Goal: Task Accomplishment & Management: Complete application form

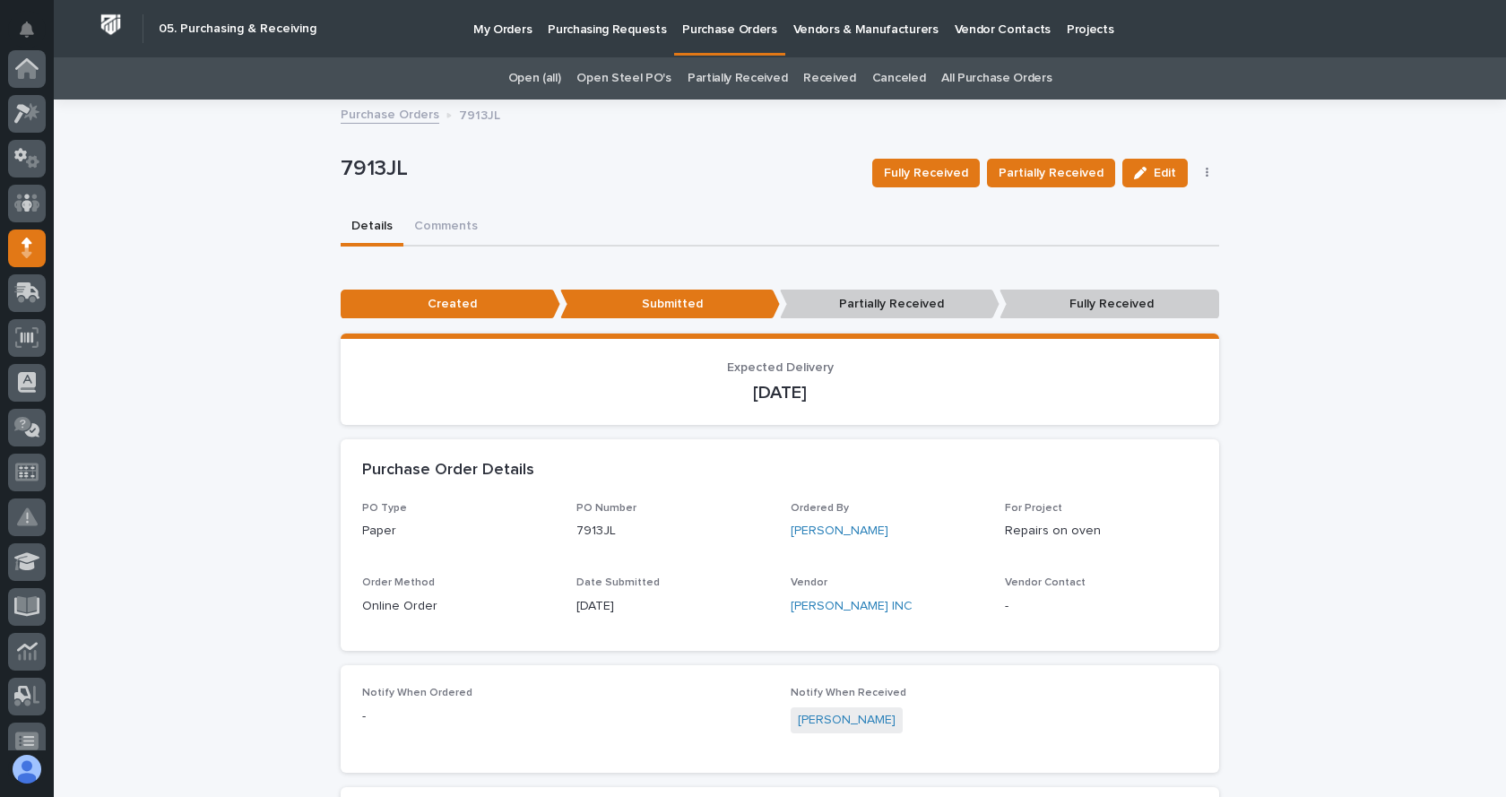
scroll to position [179, 0]
click at [713, 30] on p "Purchase Orders" at bounding box center [729, 19] width 94 height 38
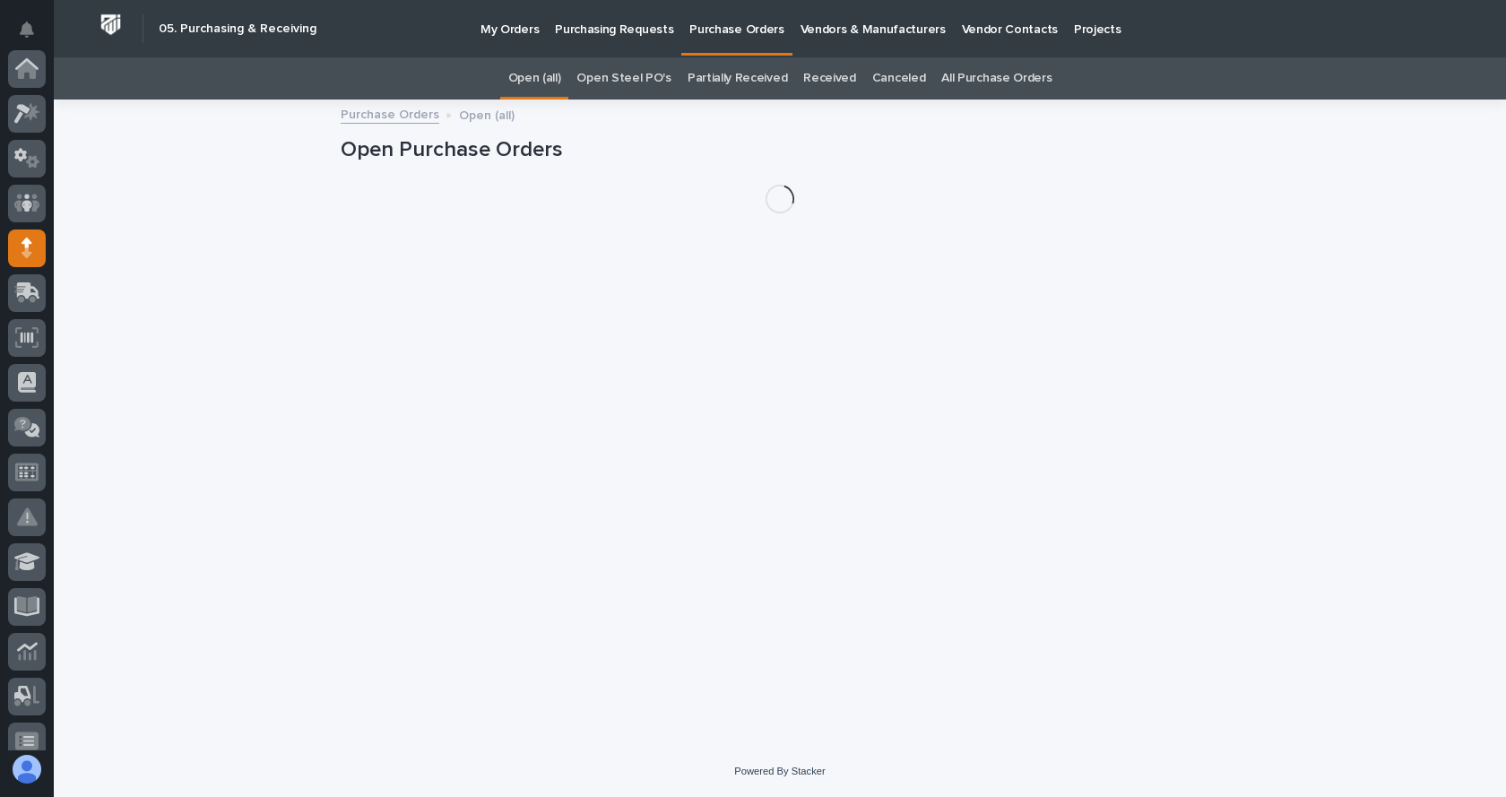
scroll to position [179, 0]
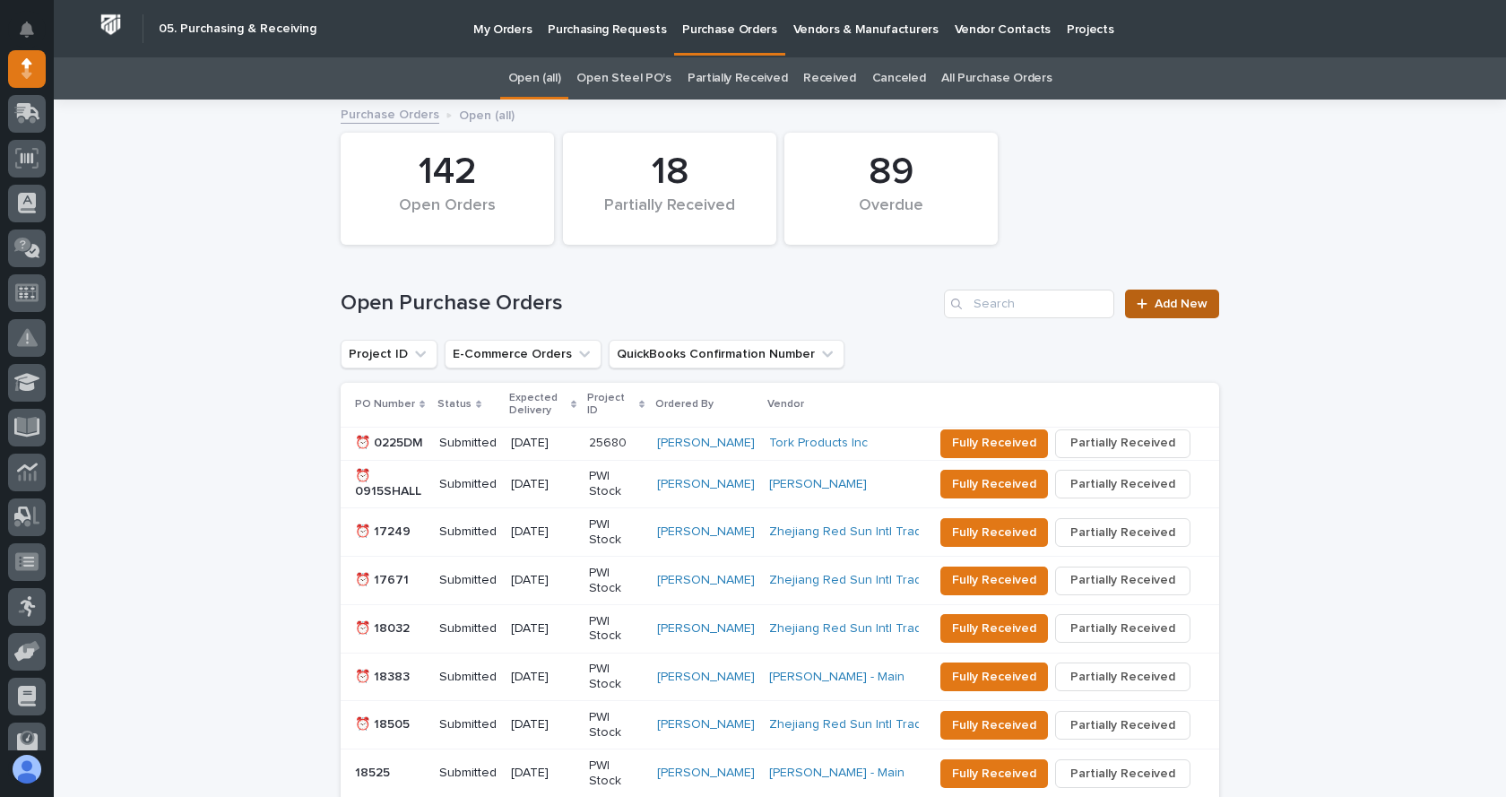
click at [1189, 307] on span "Add New" at bounding box center [1180, 304] width 53 height 13
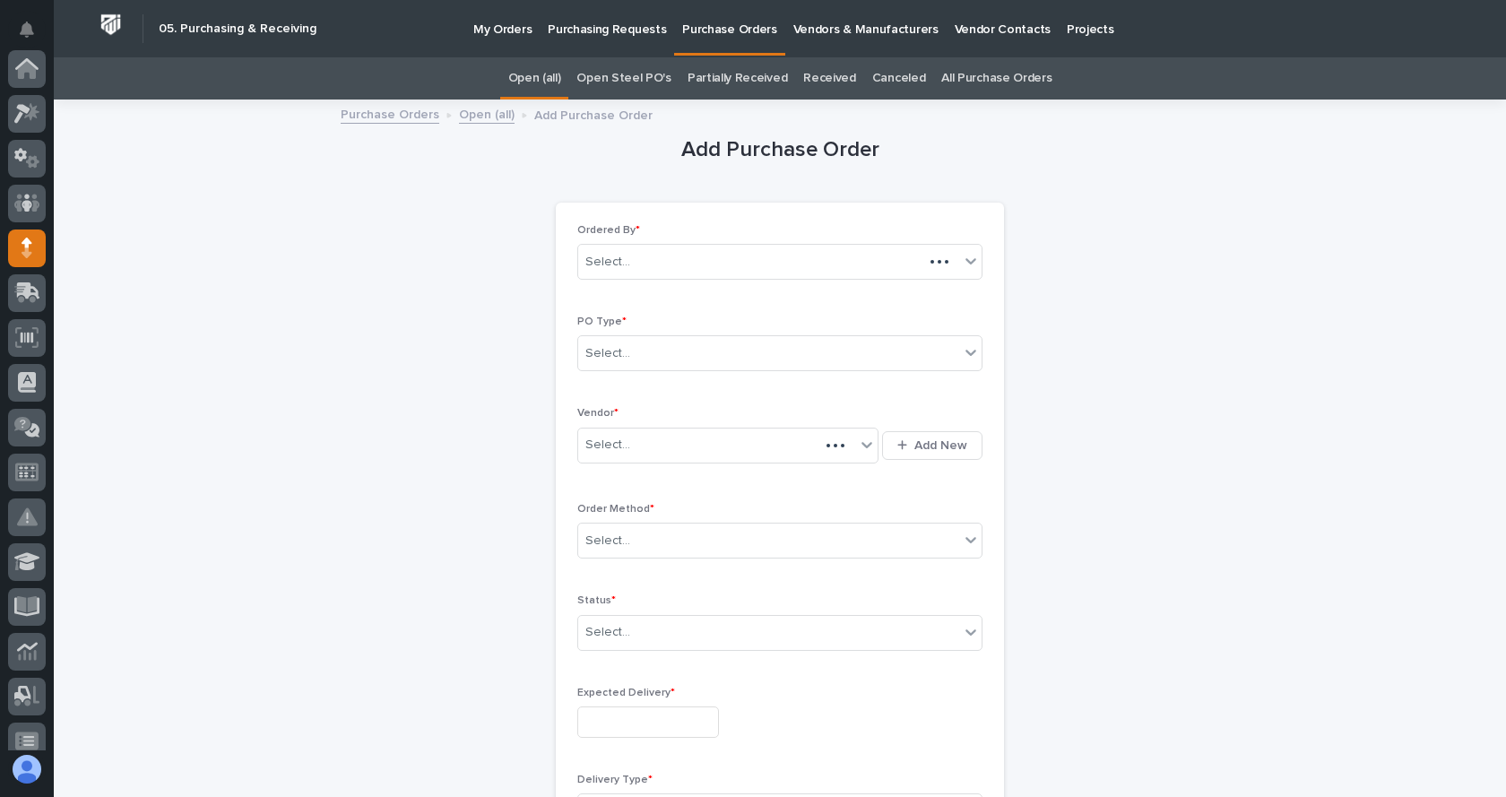
scroll to position [179, 0]
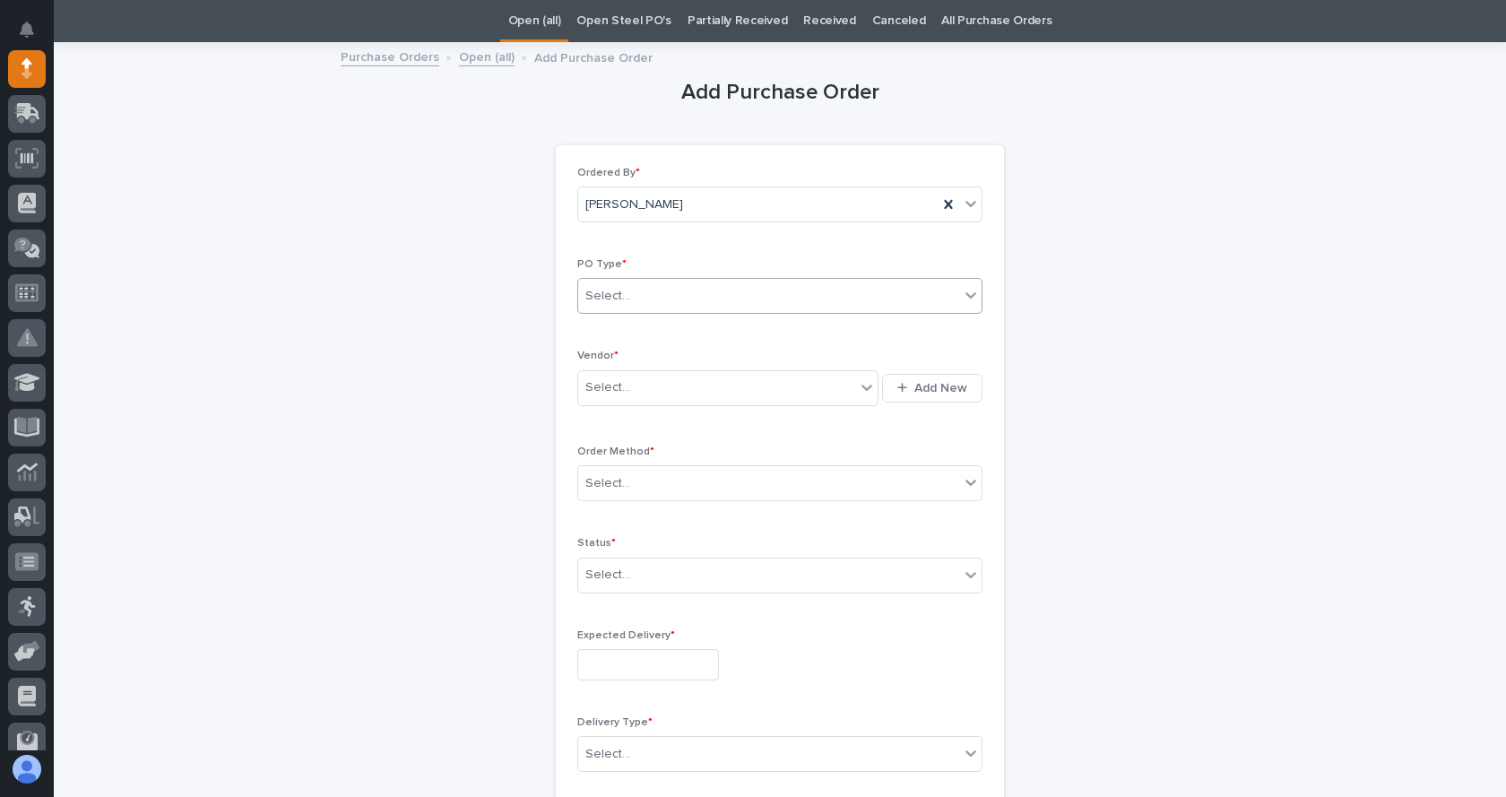
click at [669, 302] on div "Select..." at bounding box center [768, 296] width 381 height 30
click at [612, 363] on div "Paper" at bounding box center [773, 361] width 403 height 31
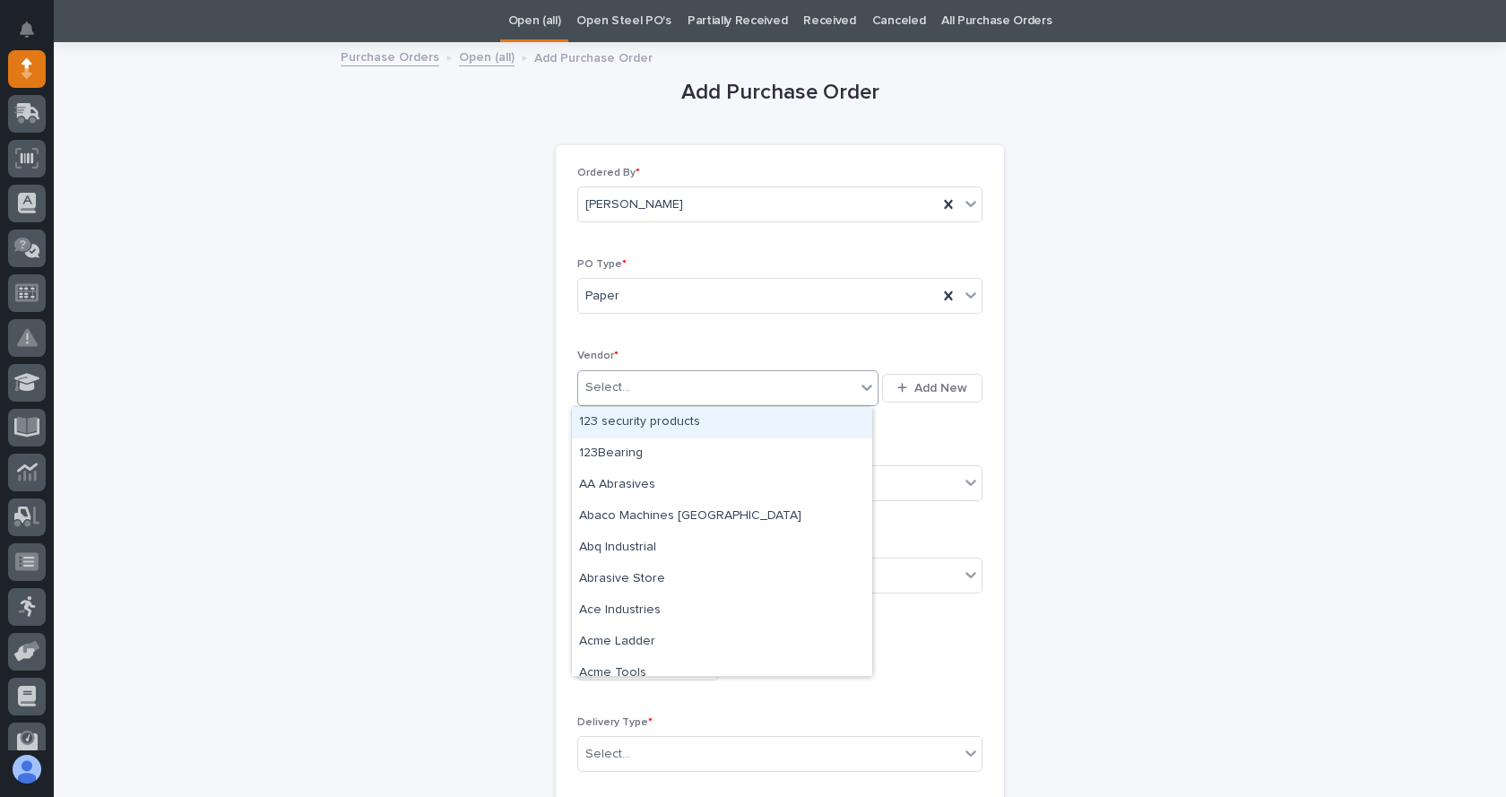
click at [648, 395] on div "Select..." at bounding box center [716, 388] width 277 height 30
type input "**"
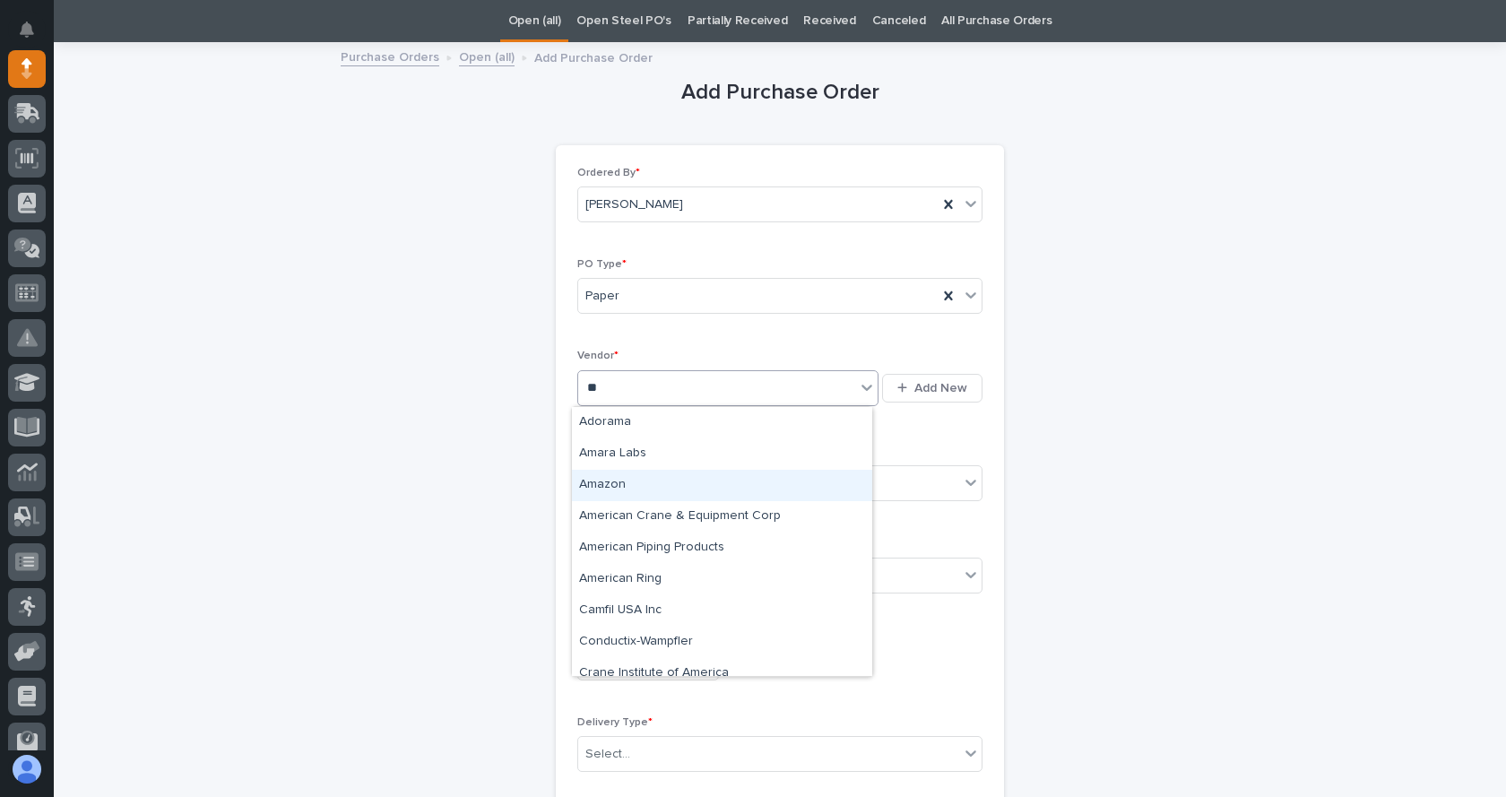
click at [627, 490] on div "Amazon" at bounding box center [722, 485] width 300 height 31
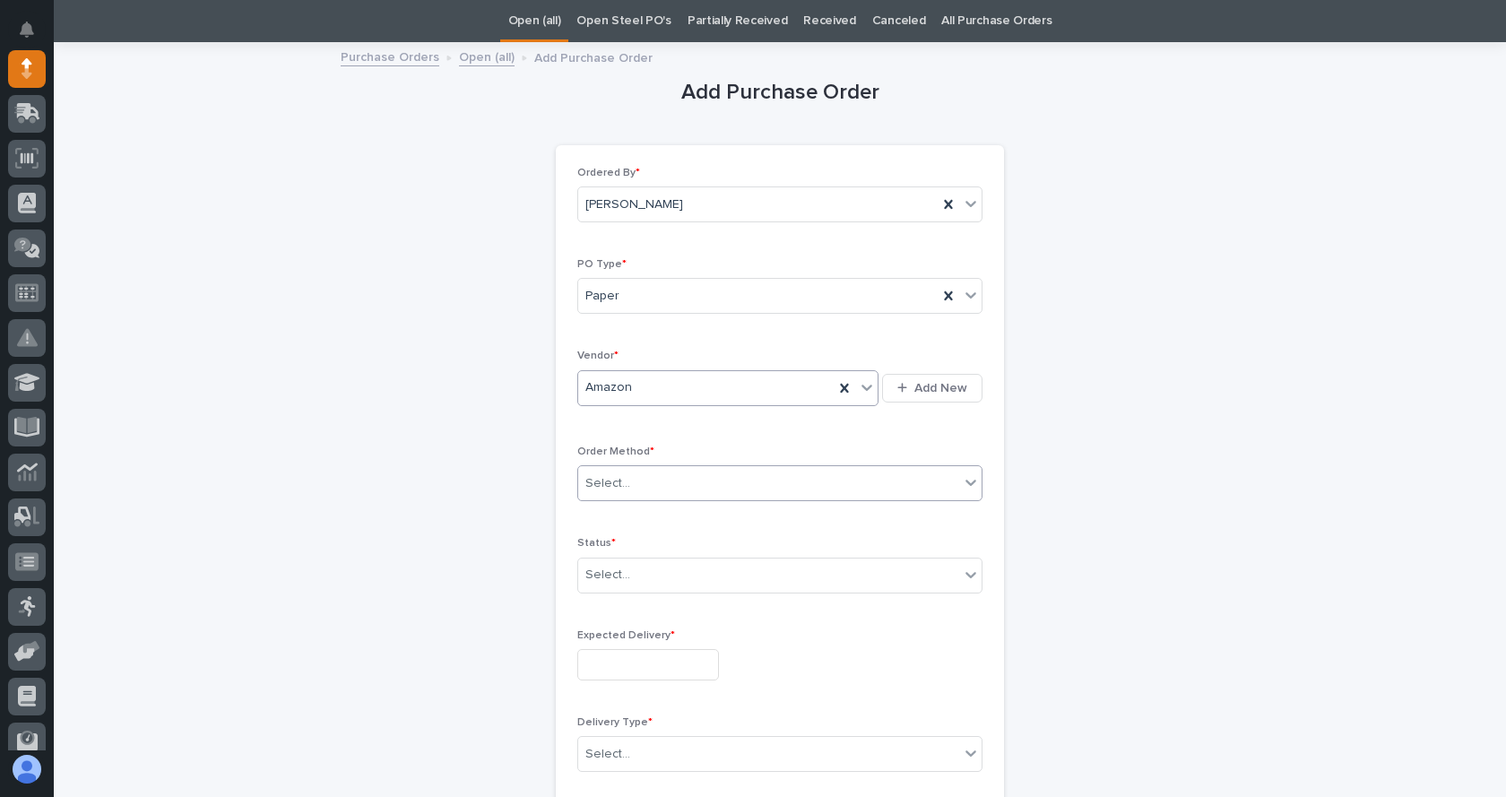
click at [629, 484] on div "Select..." at bounding box center [768, 484] width 381 height 30
click at [628, 524] on div "Online Order" at bounding box center [773, 517] width 403 height 31
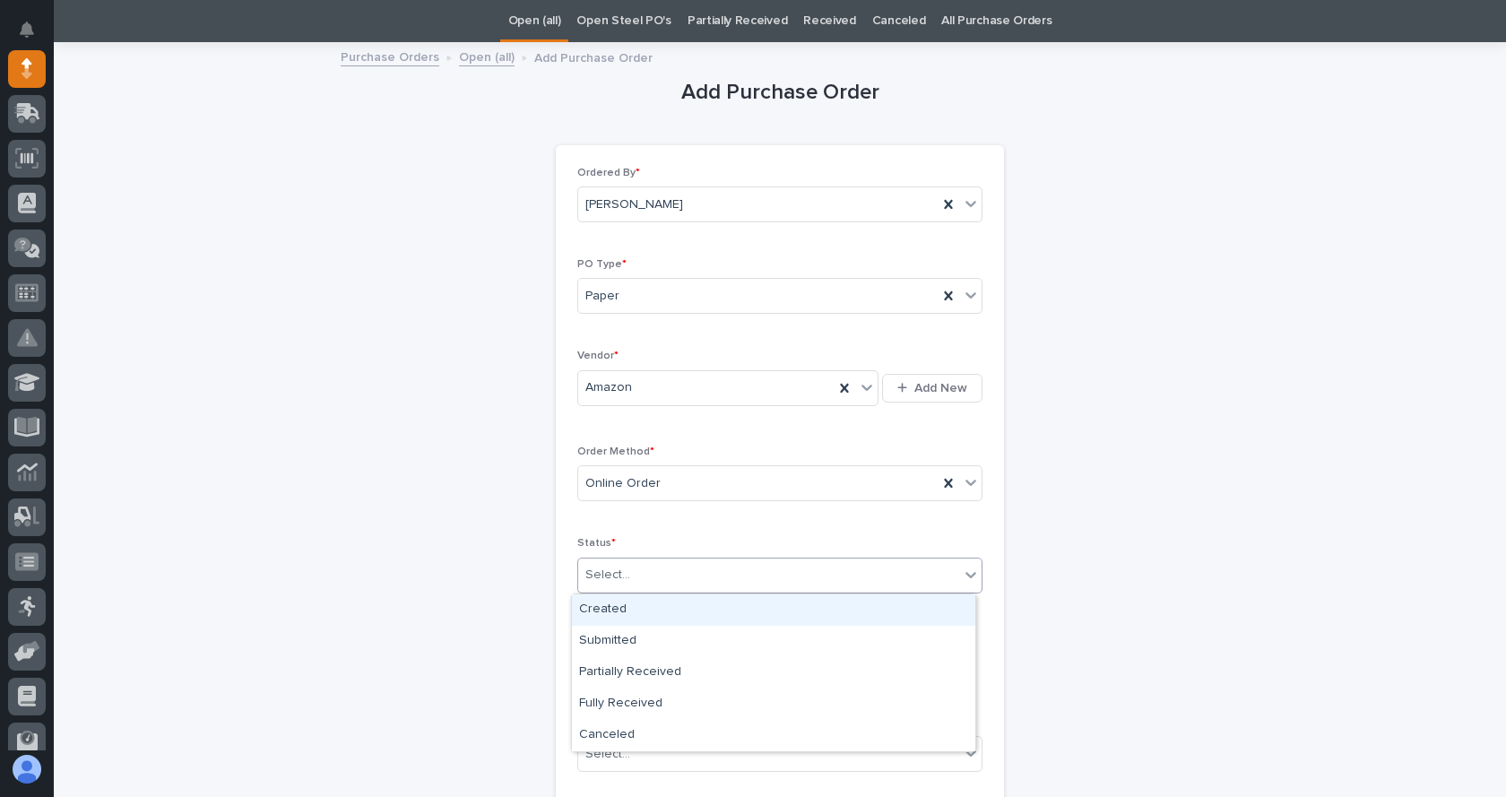
click at [647, 577] on div "Select..." at bounding box center [768, 575] width 381 height 30
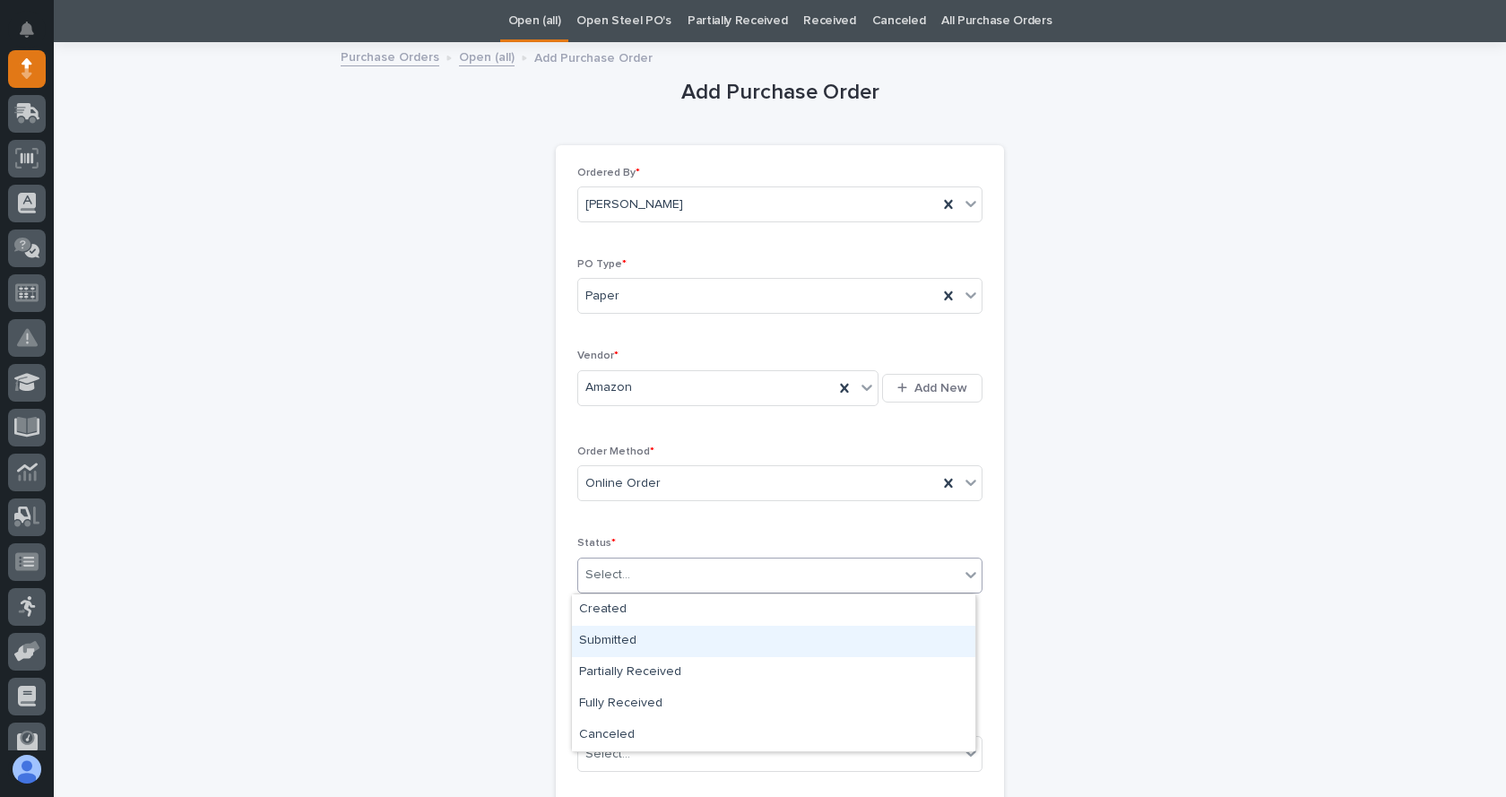
click at [632, 635] on div "Submitted" at bounding box center [773, 641] width 403 height 31
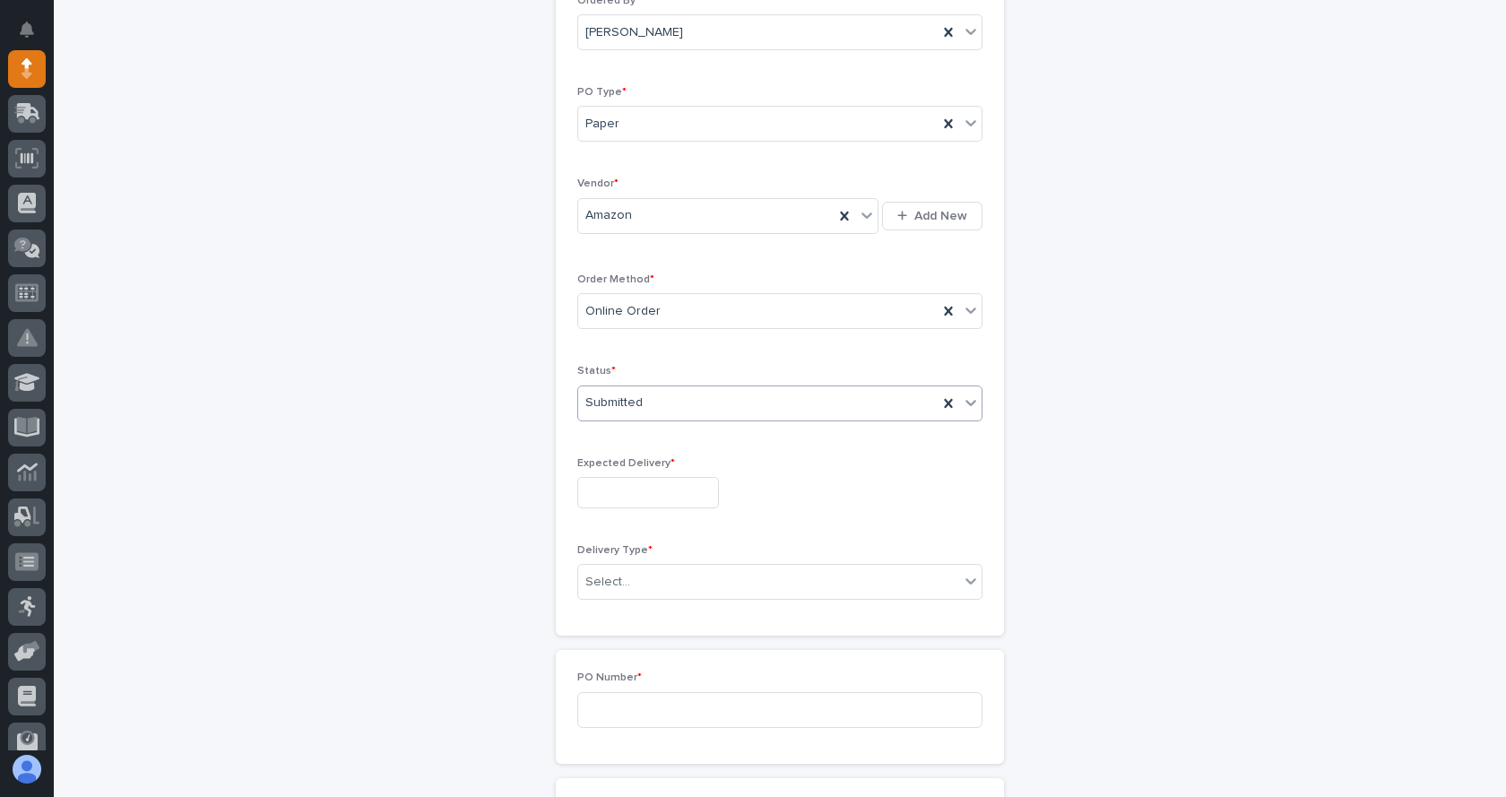
scroll to position [237, 0]
click at [661, 496] on input "text" at bounding box center [648, 485] width 142 height 31
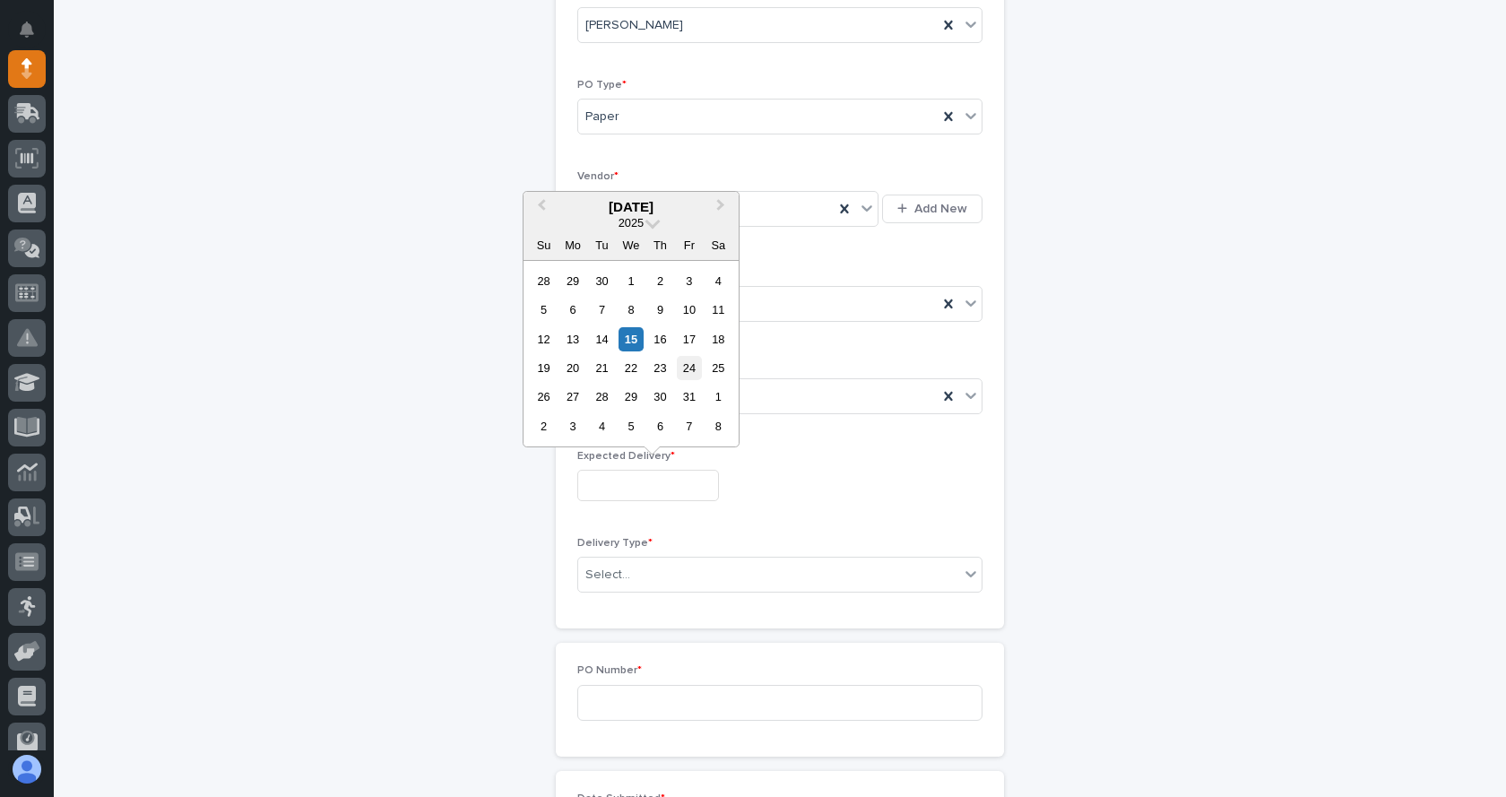
click at [695, 365] on div "24" at bounding box center [689, 368] width 24 height 24
type input "**********"
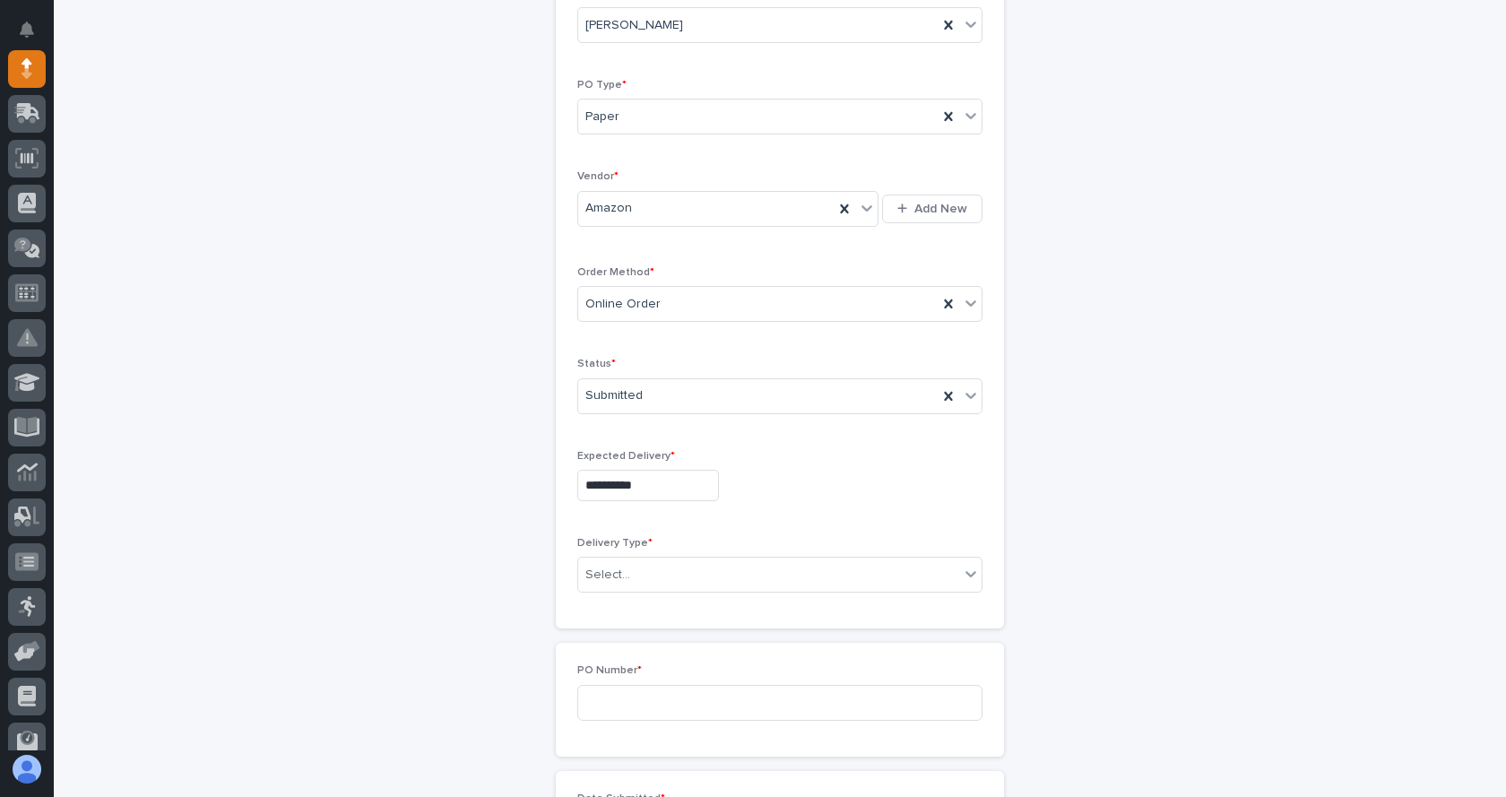
scroll to position [326, 0]
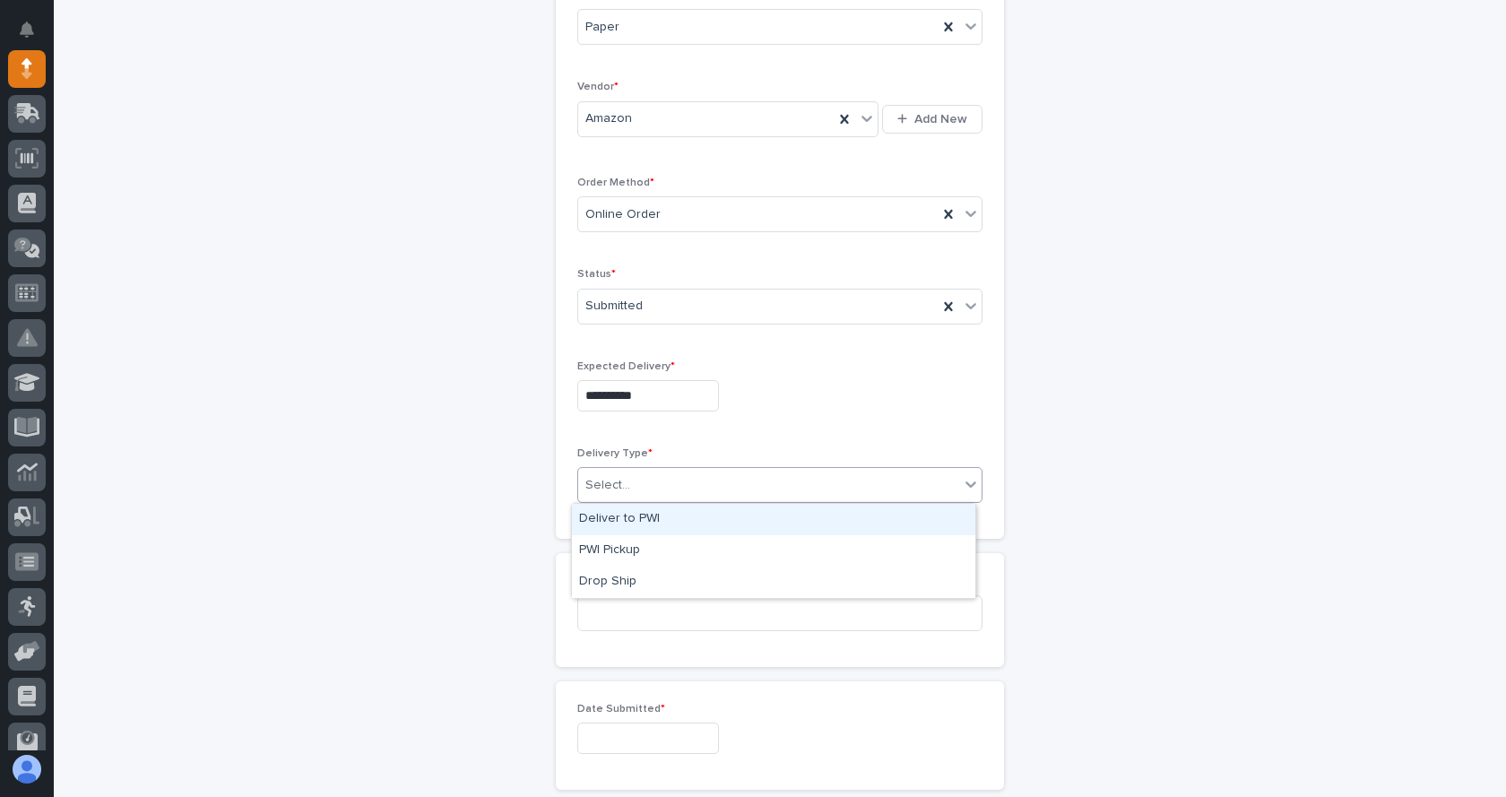
click at [642, 482] on div "Select..." at bounding box center [768, 486] width 381 height 30
click at [632, 516] on div "Deliver to PWI" at bounding box center [773, 519] width 403 height 31
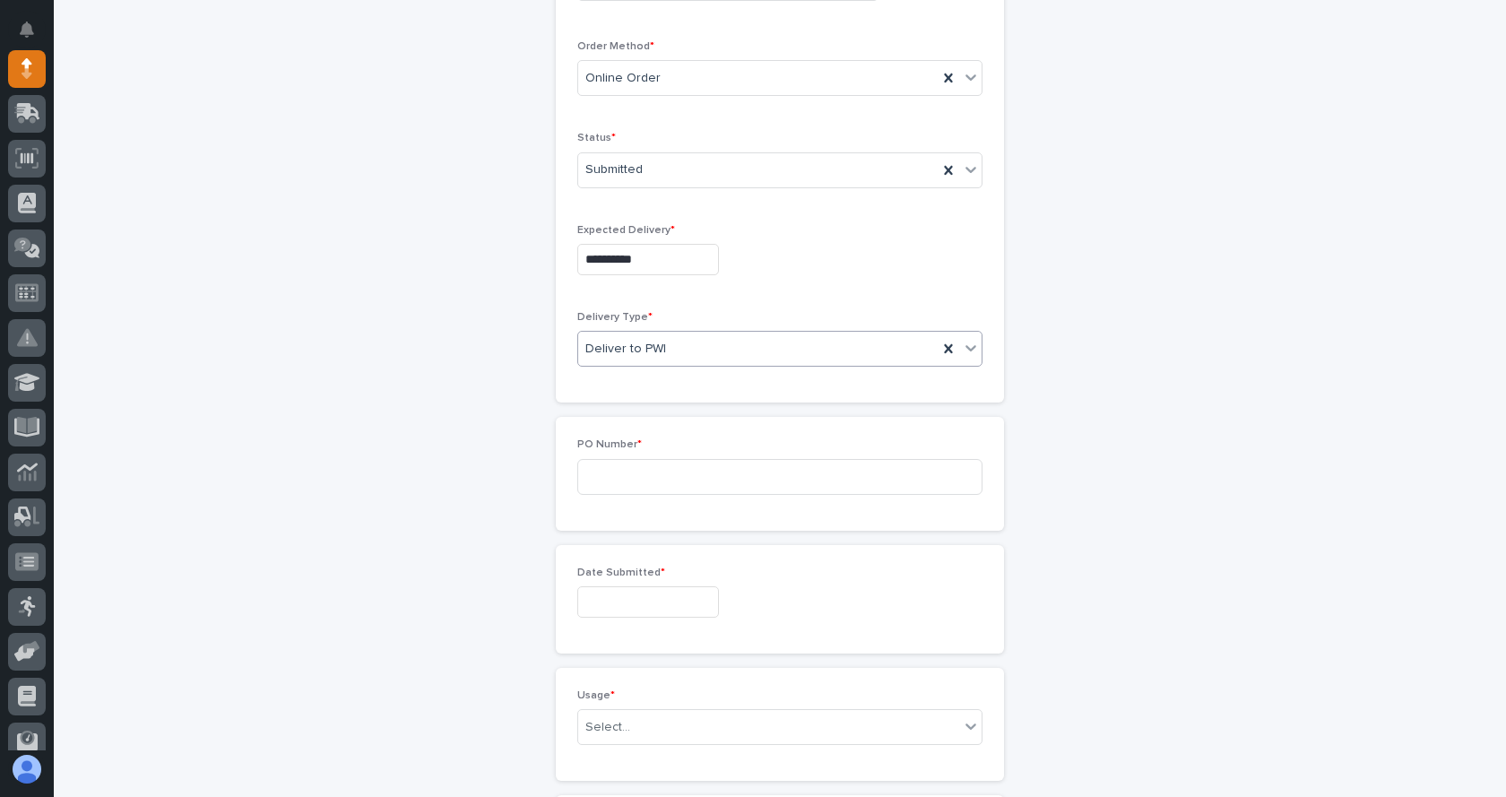
scroll to position [505, 0]
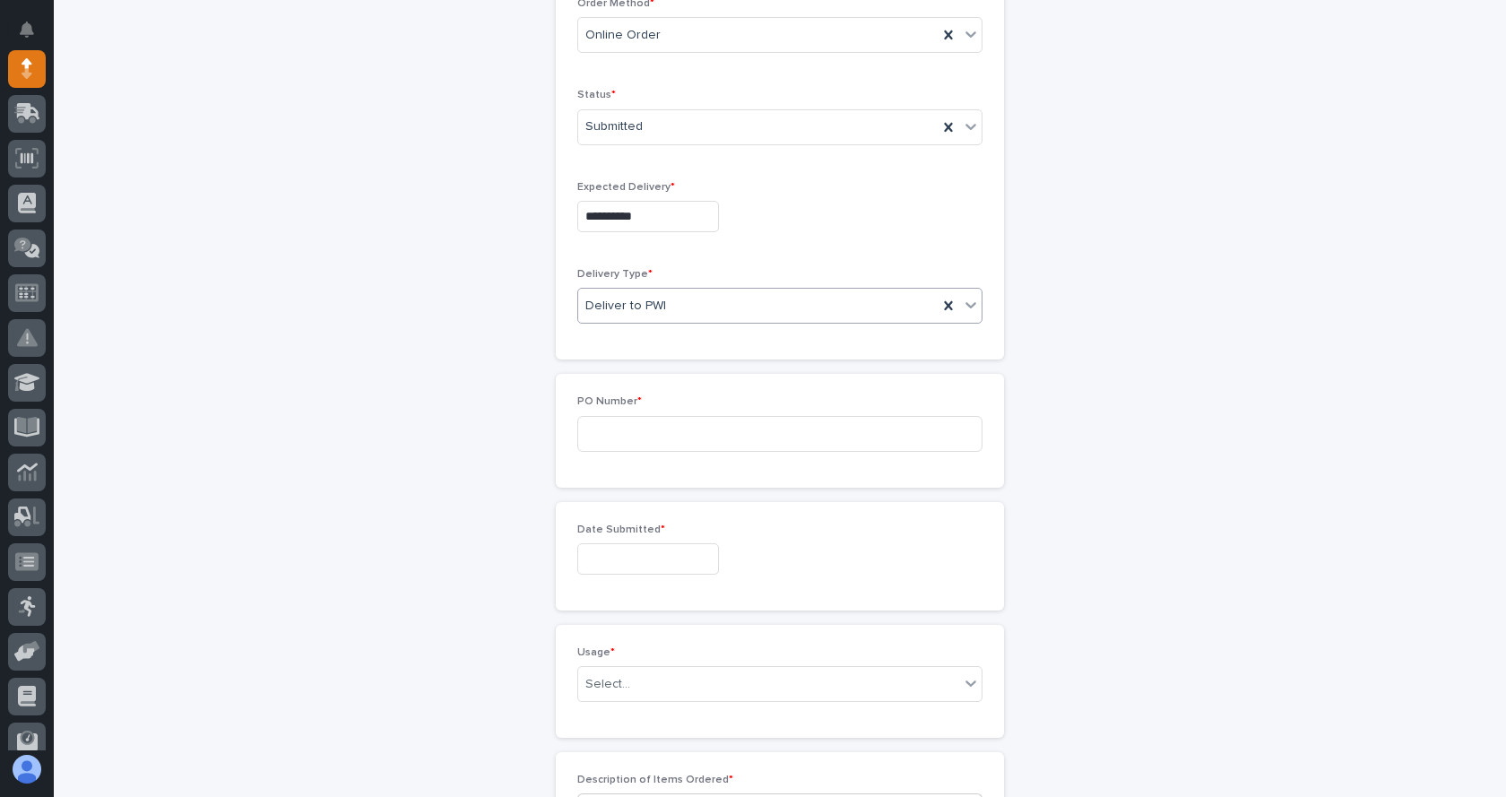
click at [611, 412] on div "PO Number *" at bounding box center [779, 430] width 405 height 70
click at [640, 438] on input at bounding box center [779, 434] width 405 height 36
type input "7920JL"
click at [613, 564] on input "text" at bounding box center [648, 558] width 142 height 31
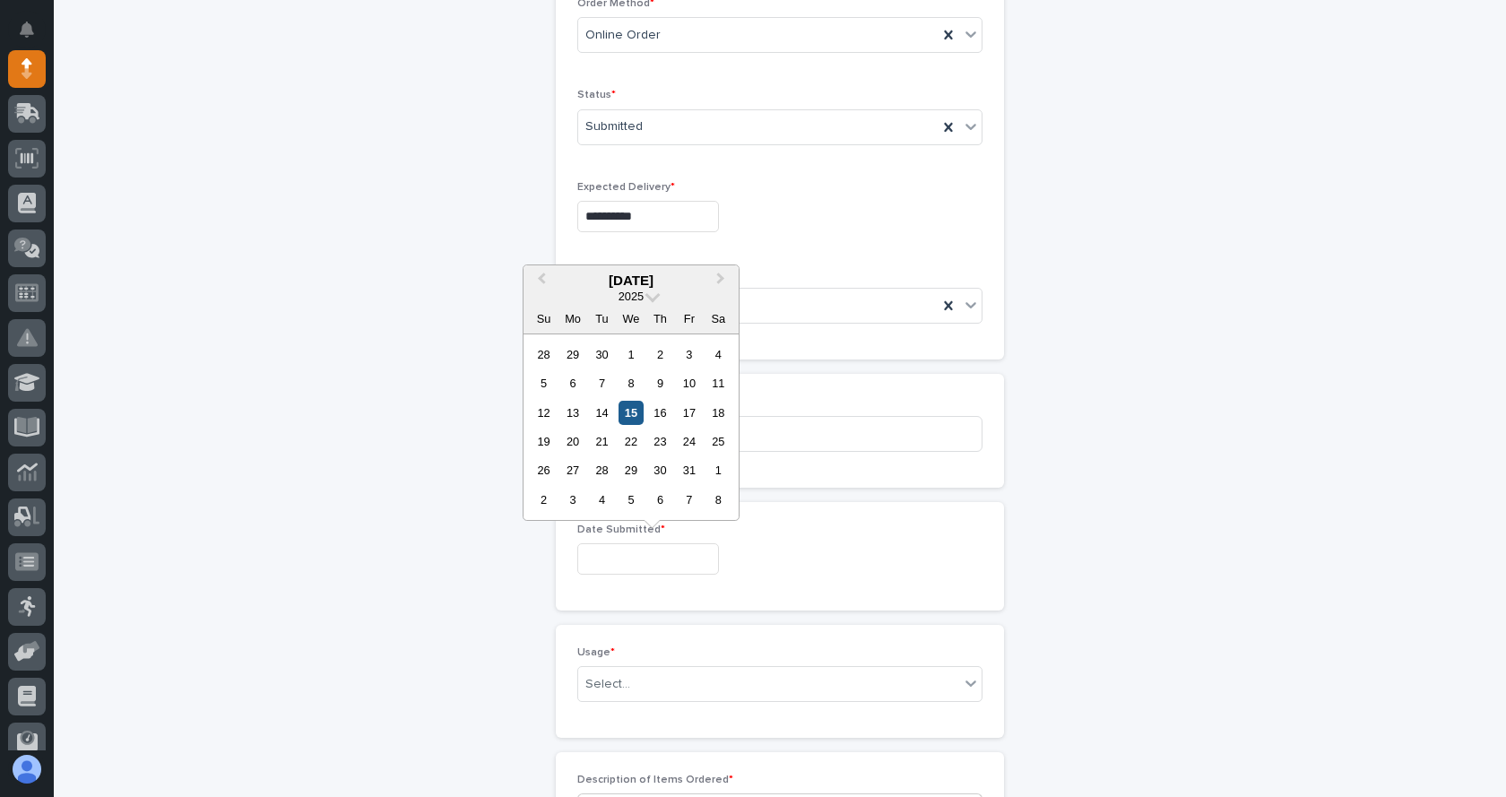
click at [638, 407] on div "15" at bounding box center [630, 413] width 24 height 24
type input "**********"
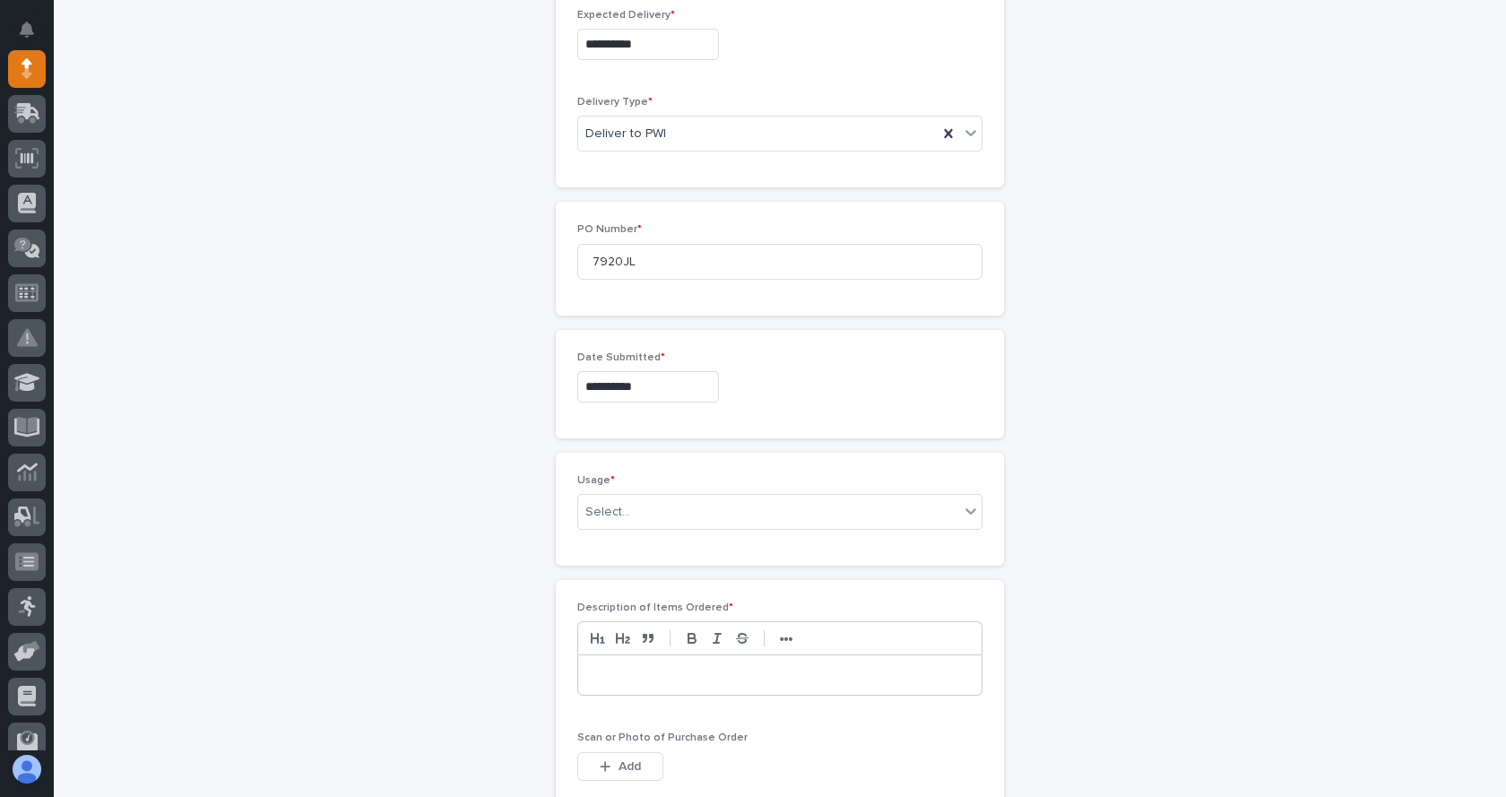
scroll to position [685, 0]
click at [638, 509] on div "Select..." at bounding box center [768, 505] width 381 height 30
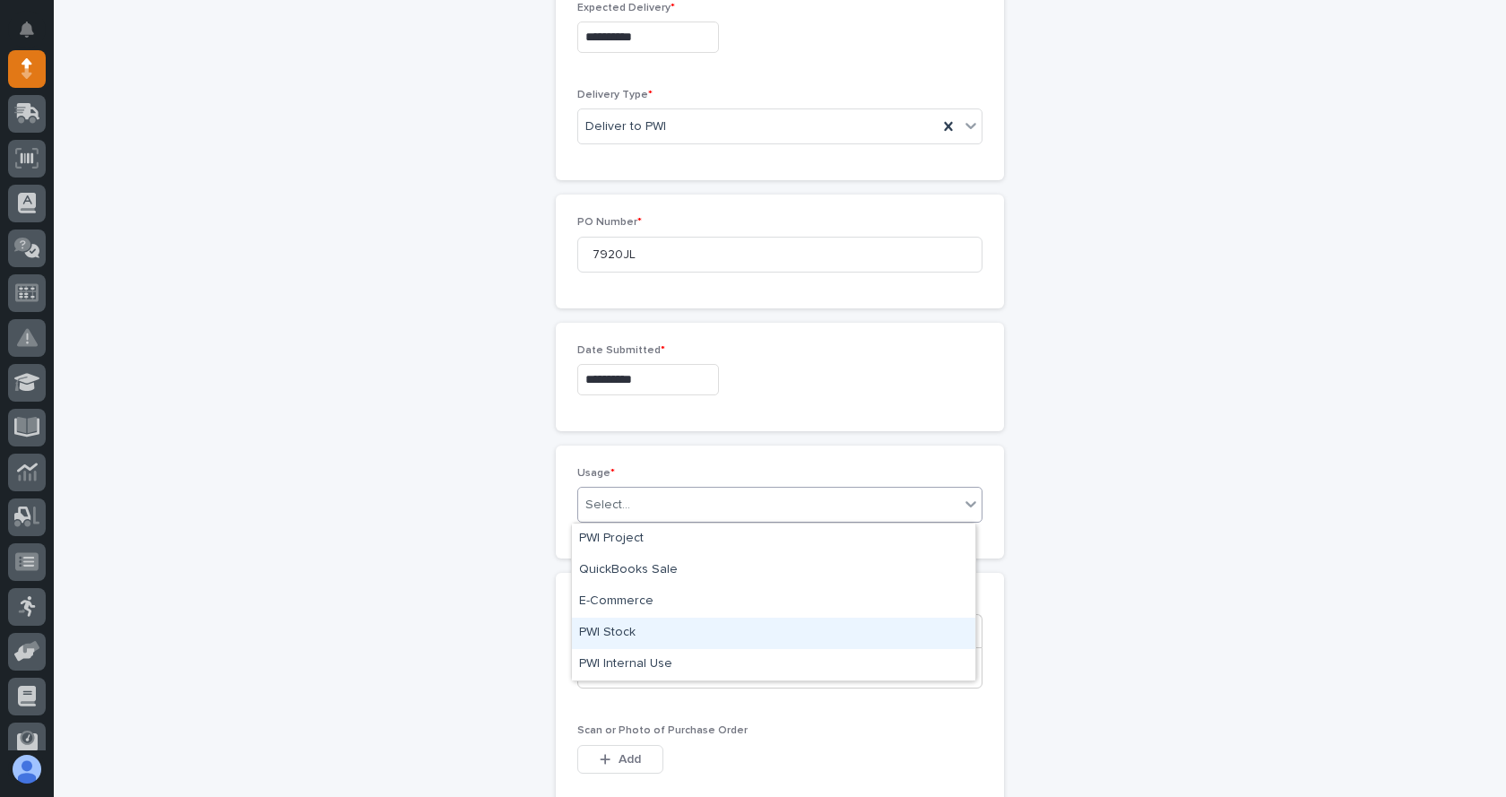
drag, startPoint x: 619, startPoint y: 554, endPoint x: 609, endPoint y: 626, distance: 72.4
click at [609, 626] on div "PWI Stock" at bounding box center [773, 632] width 403 height 31
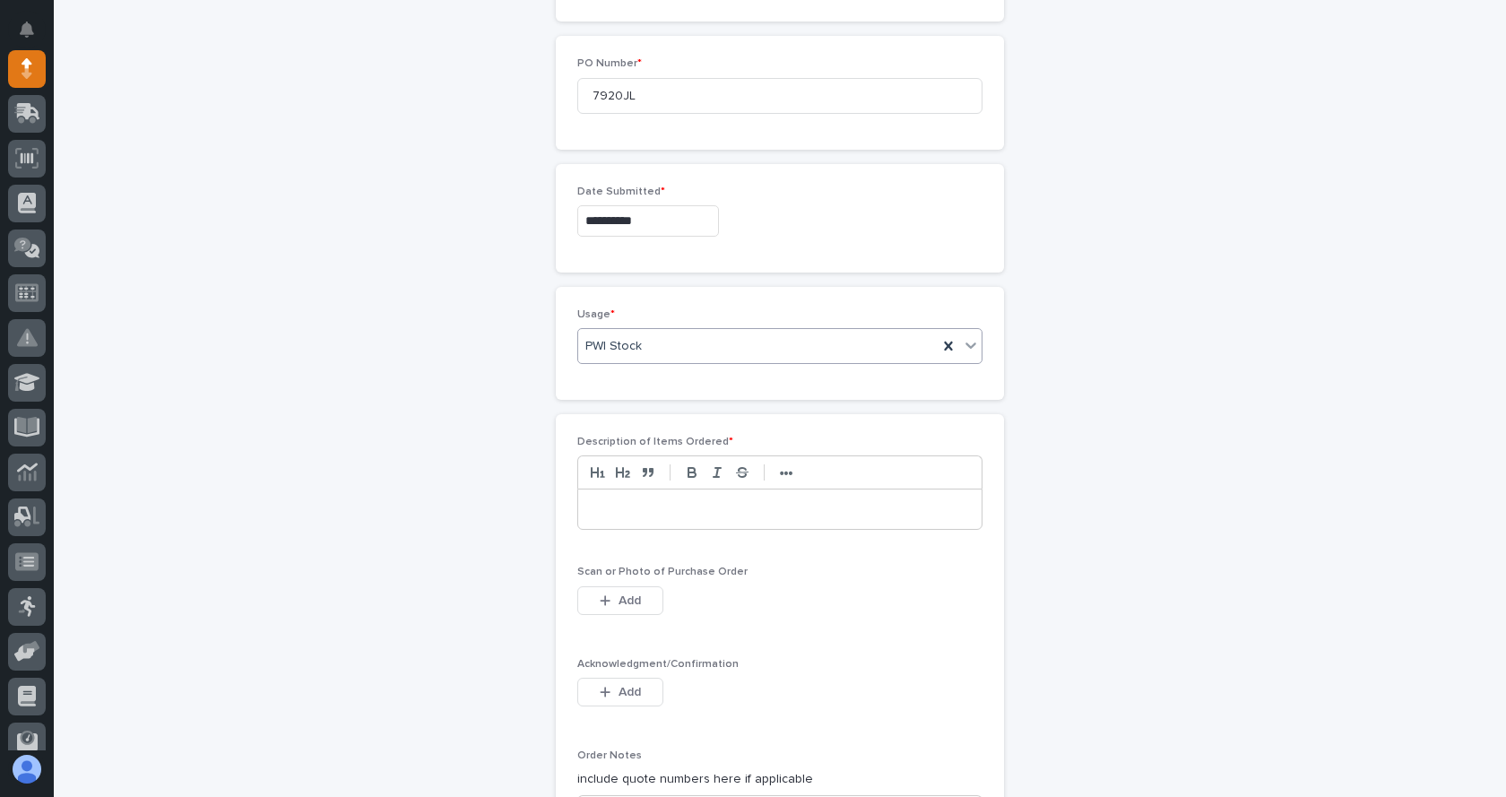
scroll to position [864, 0]
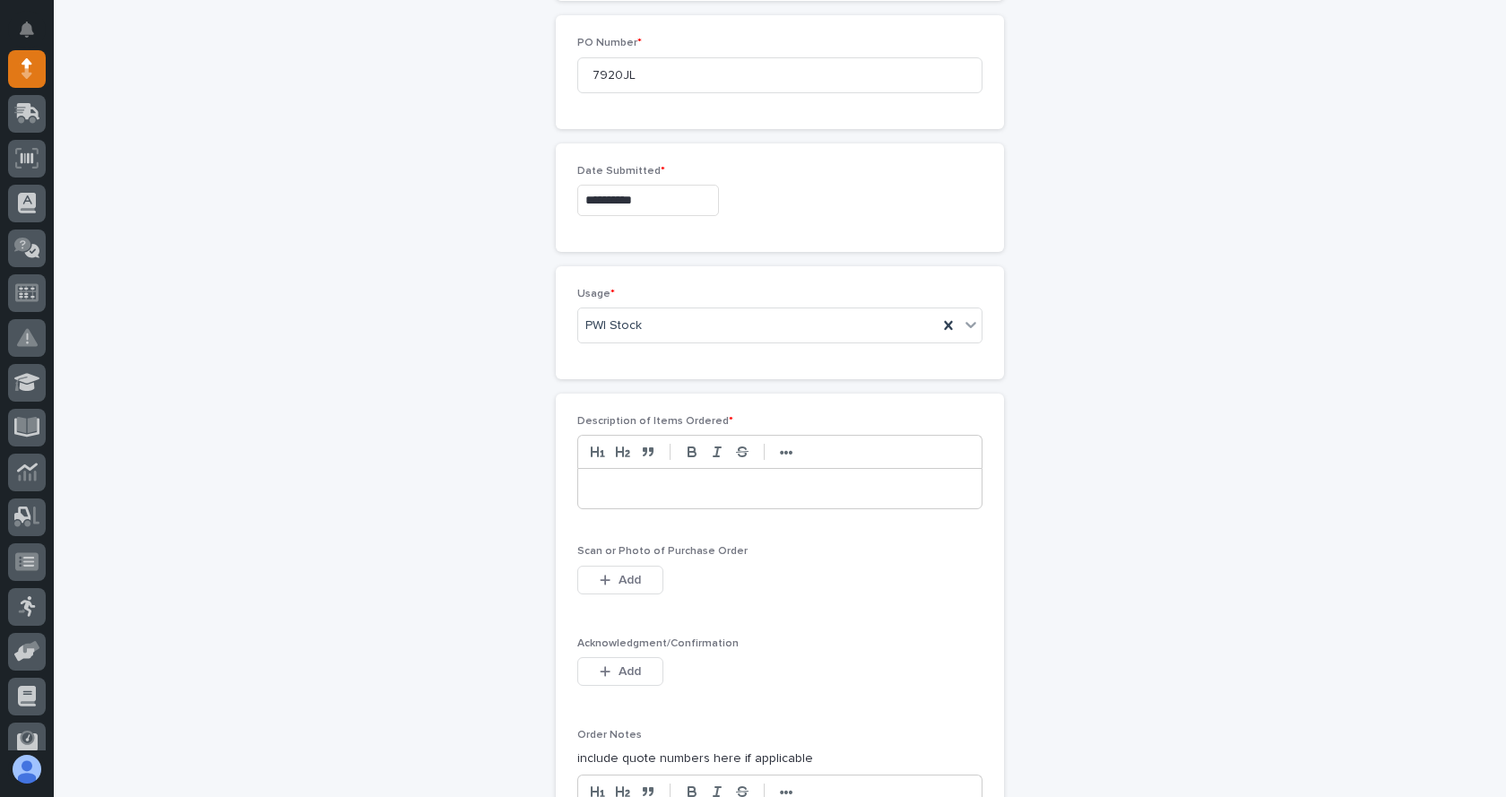
click at [620, 491] on p at bounding box center [779, 488] width 376 height 18
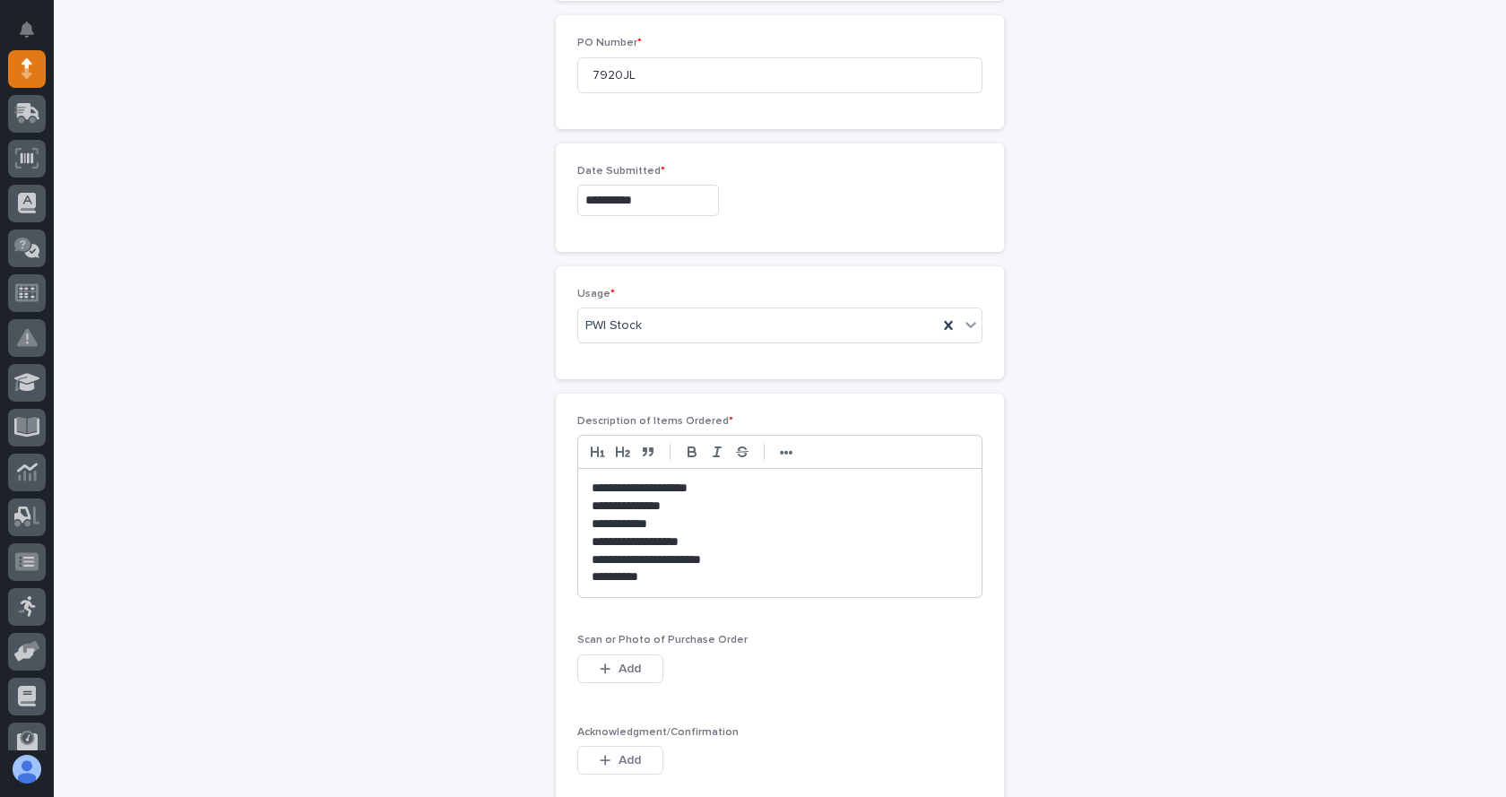
click at [614, 576] on p "*********" at bounding box center [779, 577] width 376 height 18
click at [617, 578] on p "*********" at bounding box center [779, 577] width 376 height 18
click at [643, 576] on p "*********" at bounding box center [779, 577] width 376 height 18
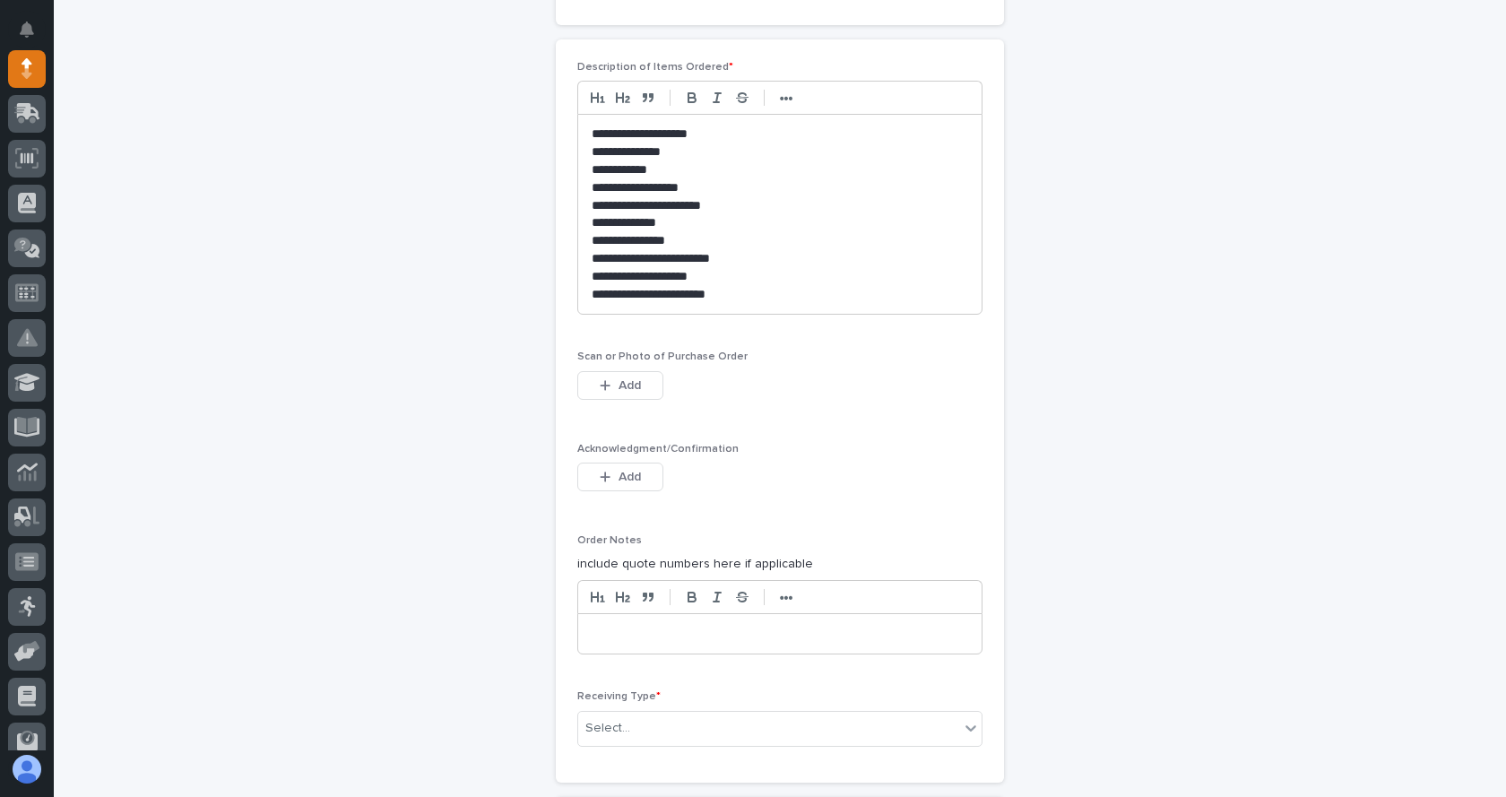
scroll to position [1222, 0]
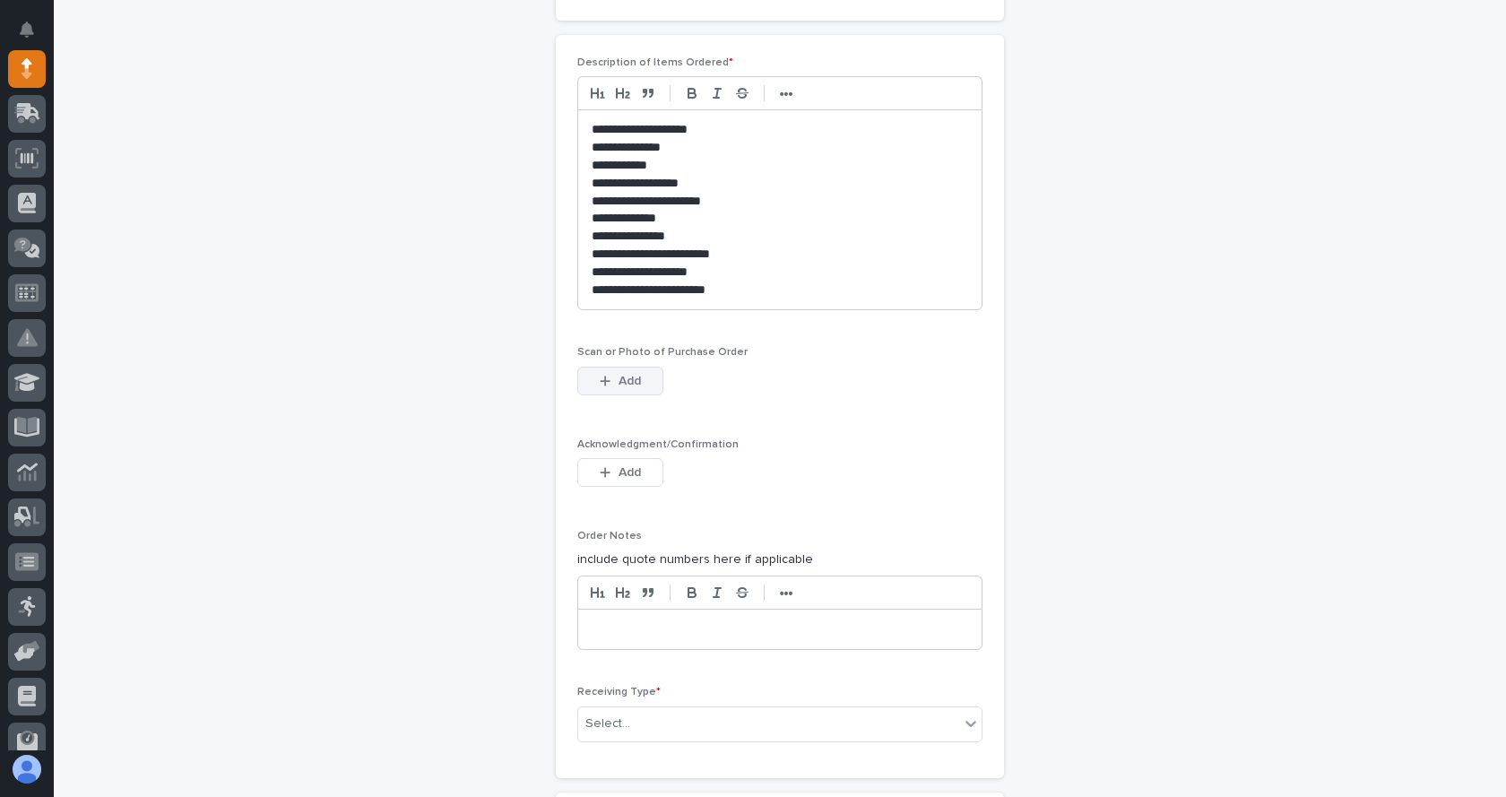
click at [600, 382] on icon "button" at bounding box center [605, 381] width 10 height 10
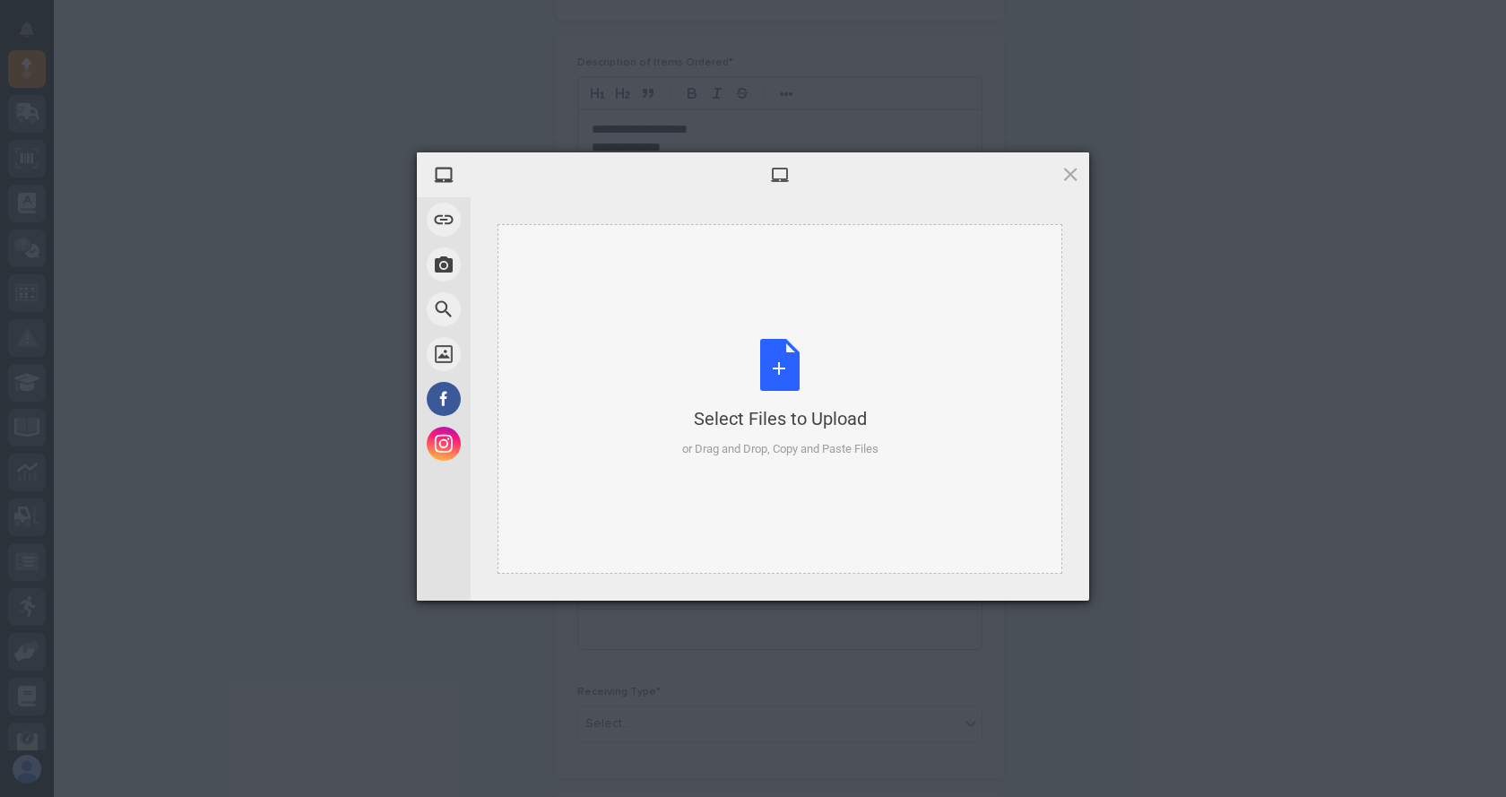
click at [781, 362] on div "Select Files to Upload or Drag and Drop, Copy and Paste Files" at bounding box center [780, 398] width 196 height 119
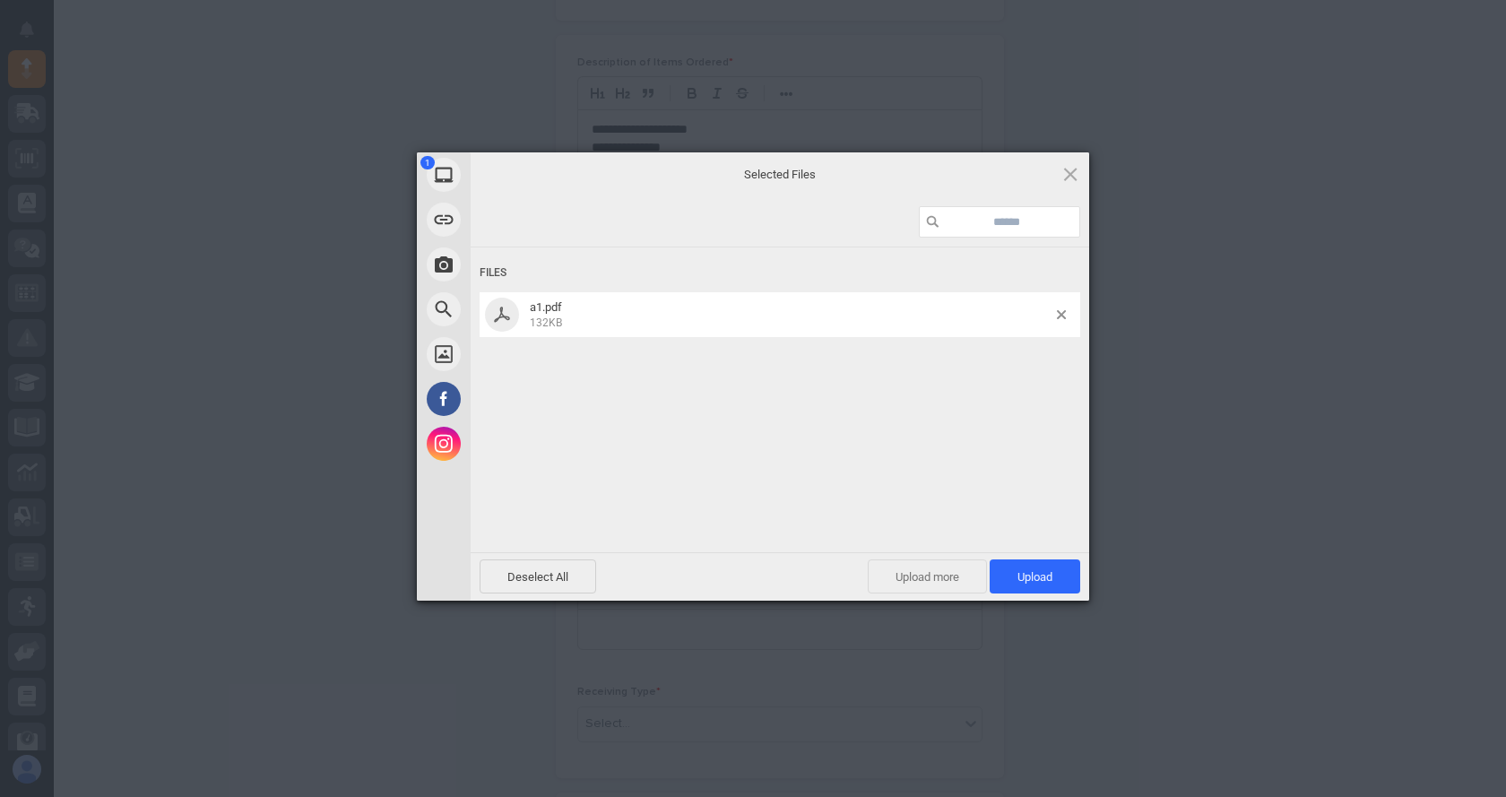
click at [941, 581] on span "Upload more" at bounding box center [927, 576] width 119 height 34
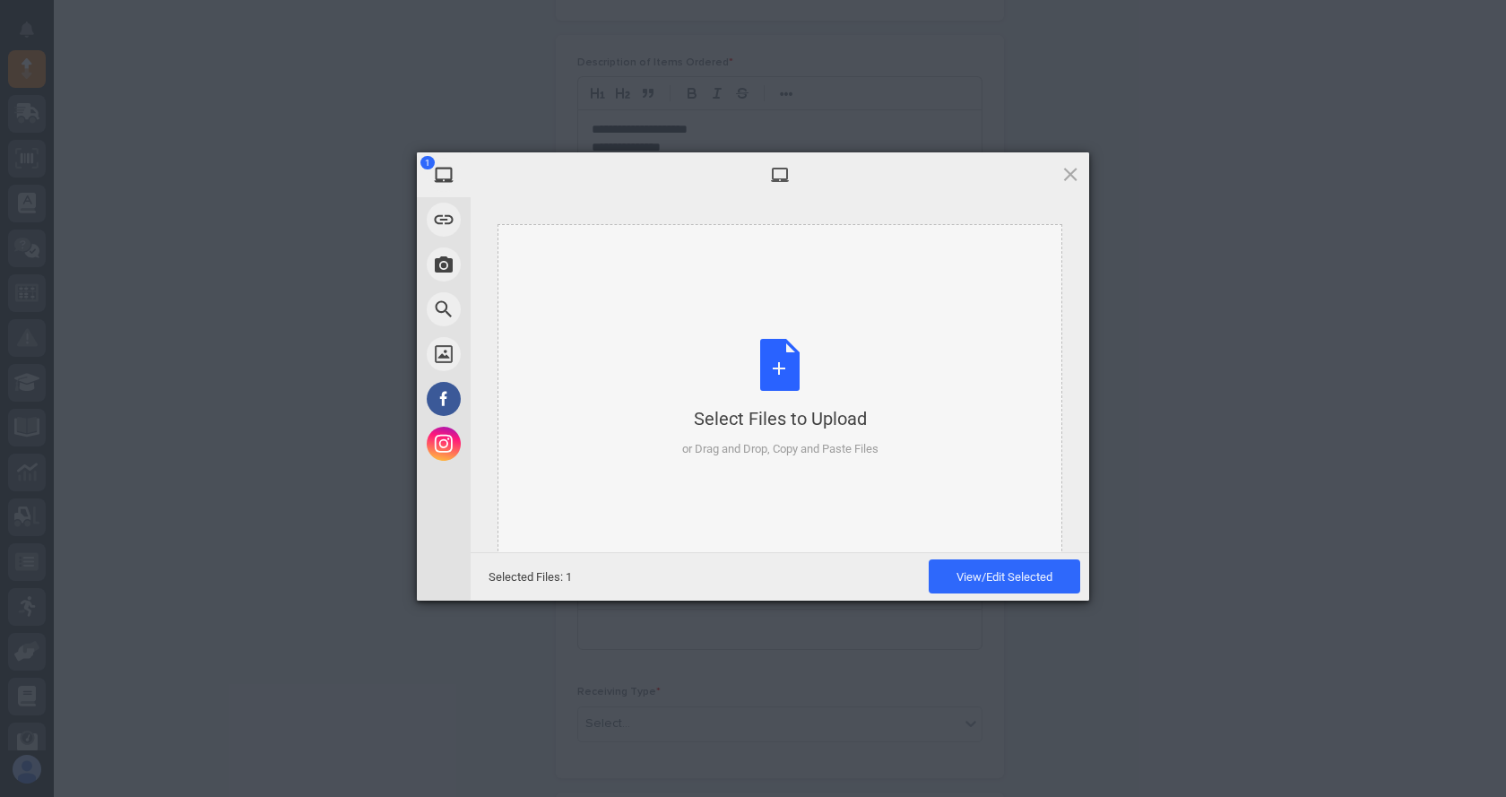
click at [775, 376] on div "Select Files to Upload or Drag and Drop, Copy and Paste Files" at bounding box center [780, 398] width 196 height 119
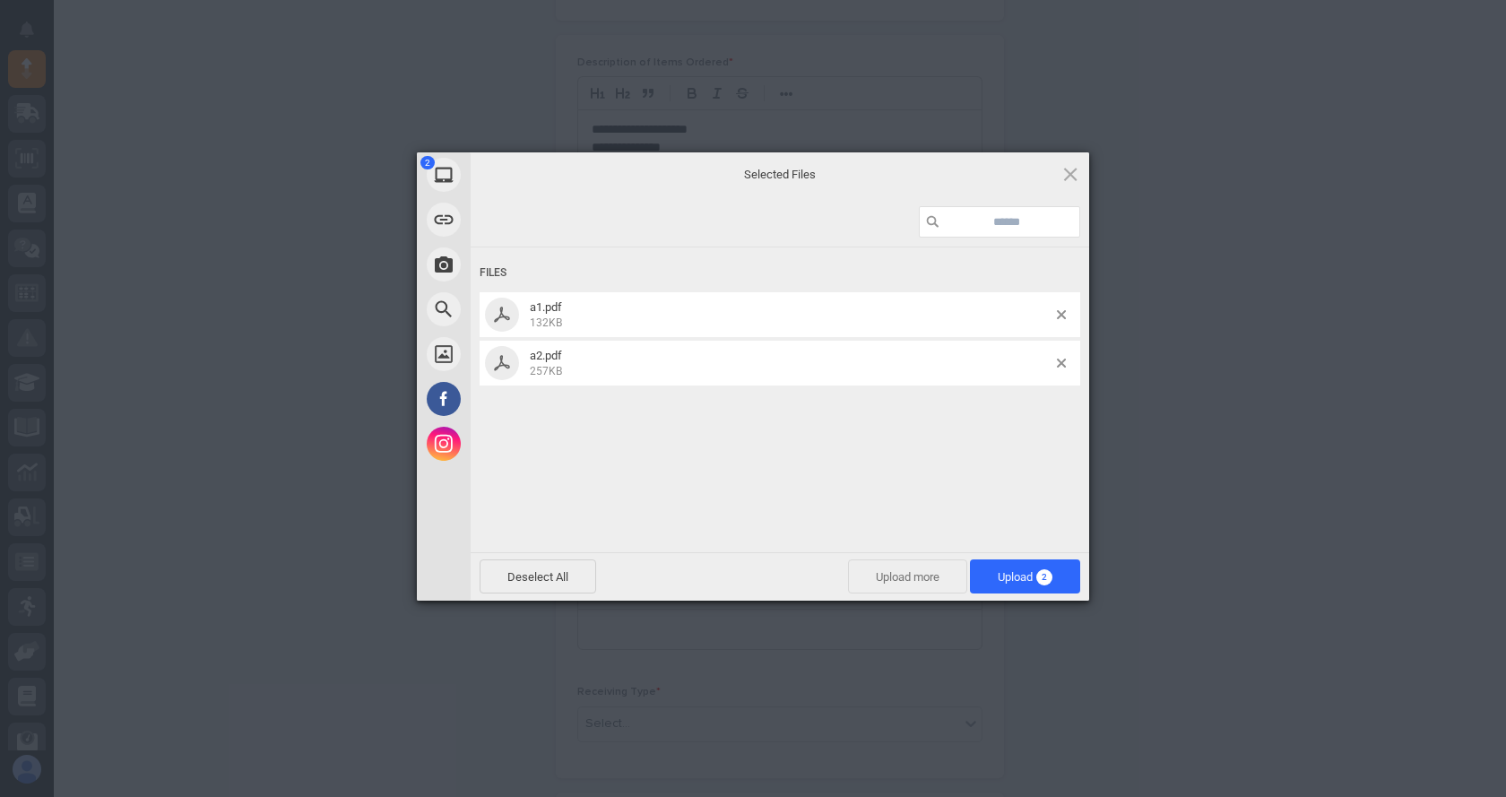
click at [899, 586] on span "Upload more" at bounding box center [907, 576] width 119 height 34
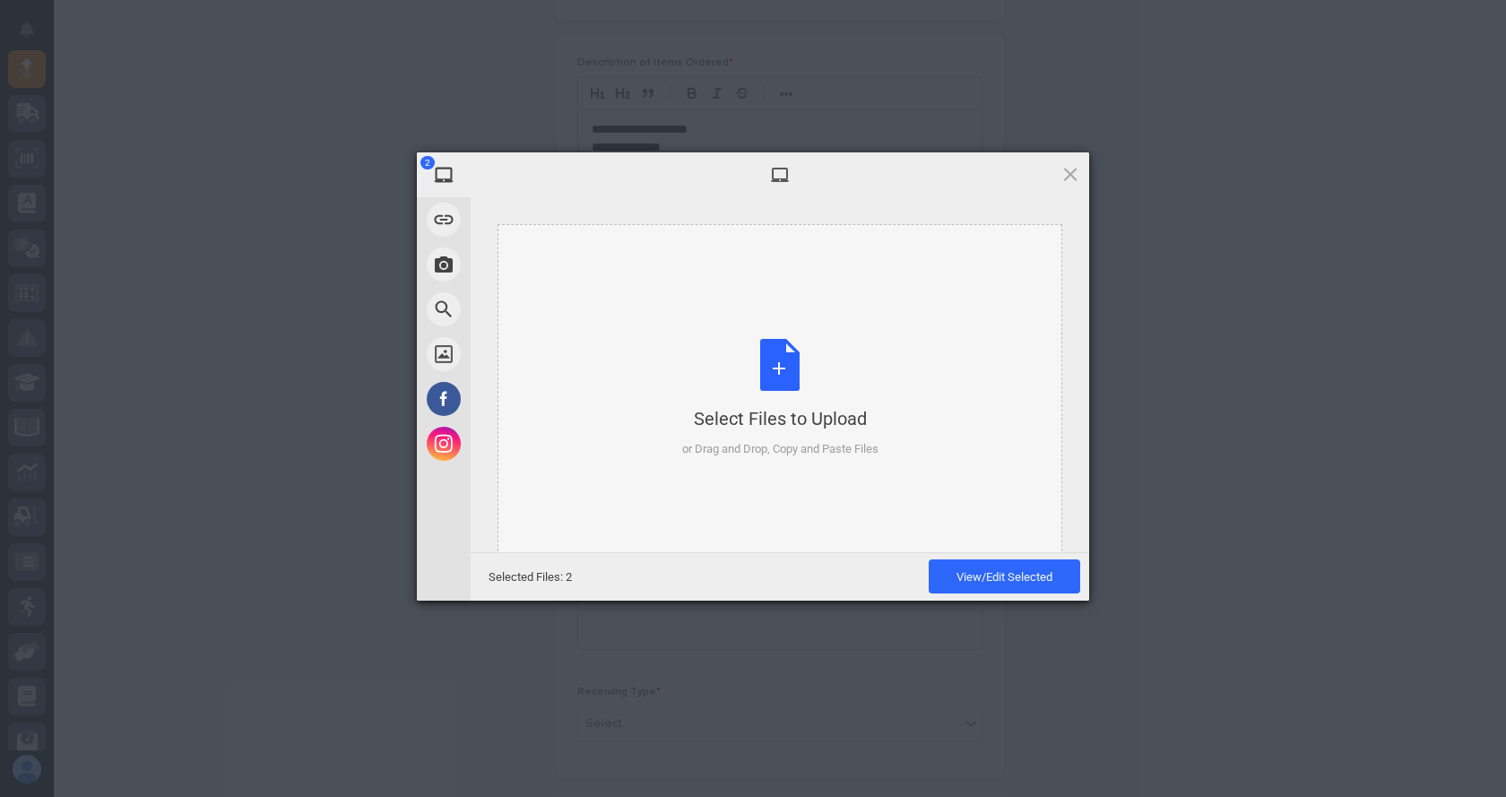
click at [783, 365] on div "Select Files to Upload or Drag and Drop, Copy and Paste Files" at bounding box center [780, 398] width 196 height 119
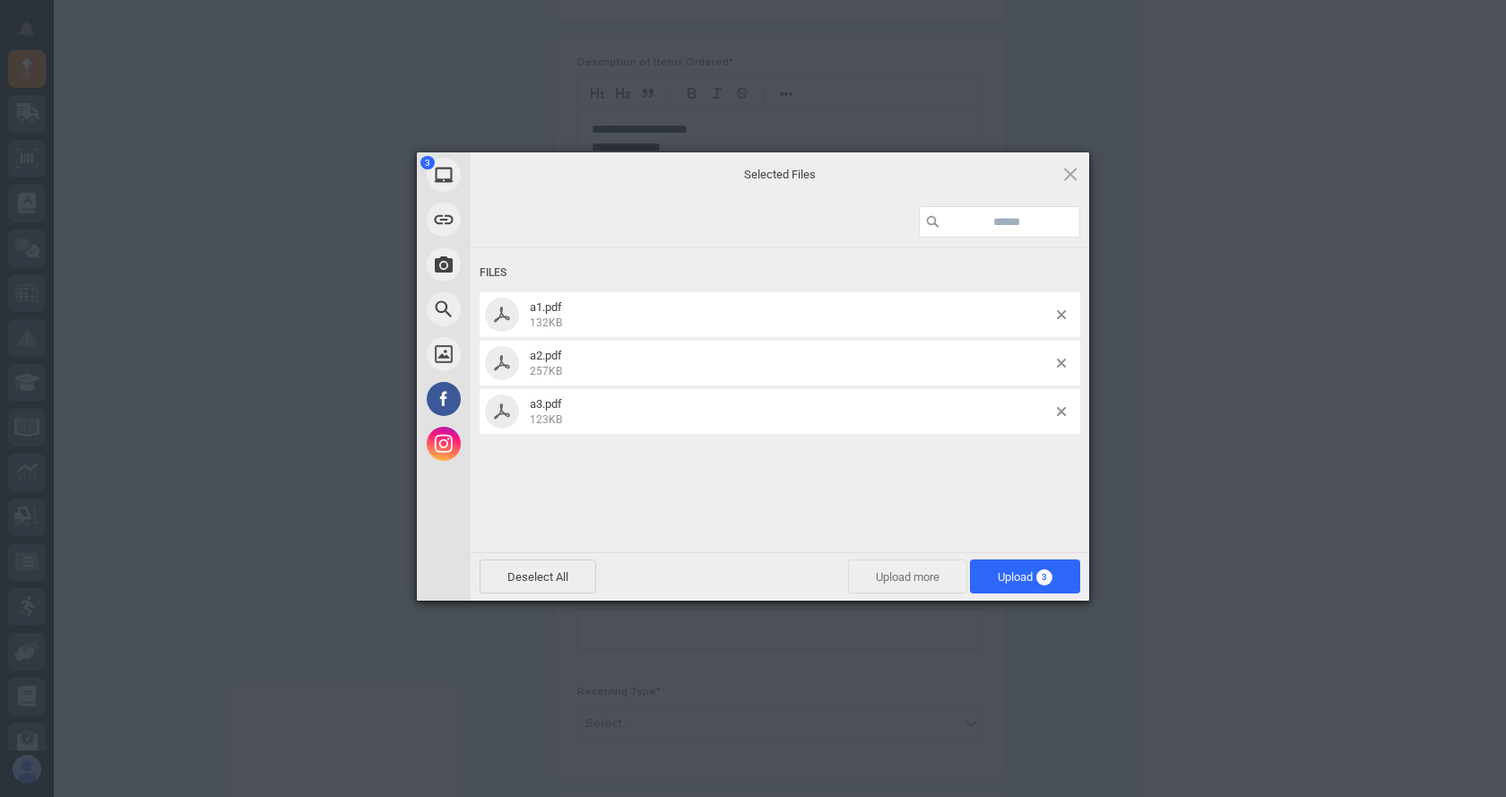
click at [892, 564] on span "Upload more" at bounding box center [907, 576] width 119 height 34
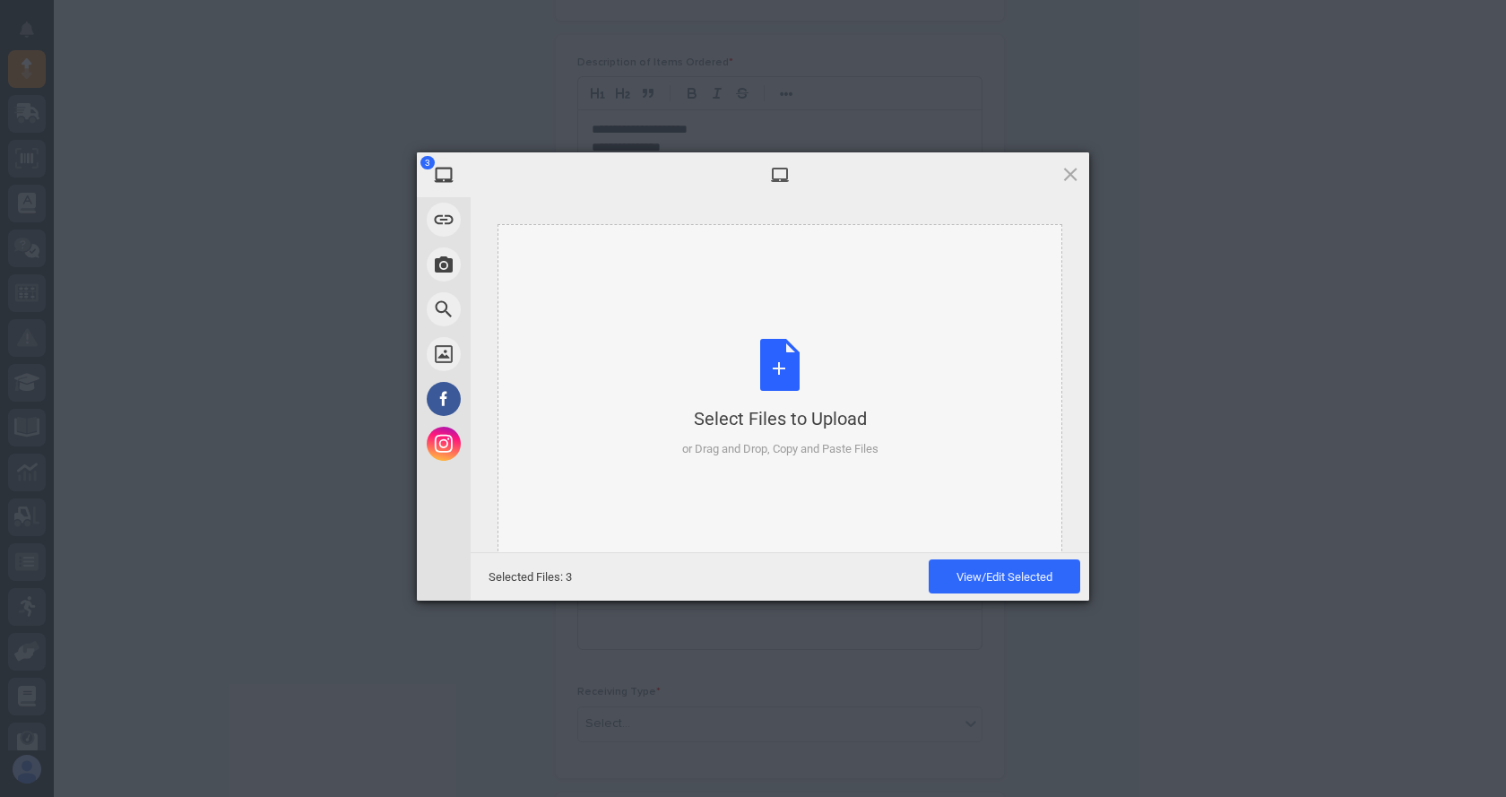
click at [781, 349] on div "Select Files to Upload or Drag and Drop, Copy and Paste Files" at bounding box center [780, 398] width 196 height 119
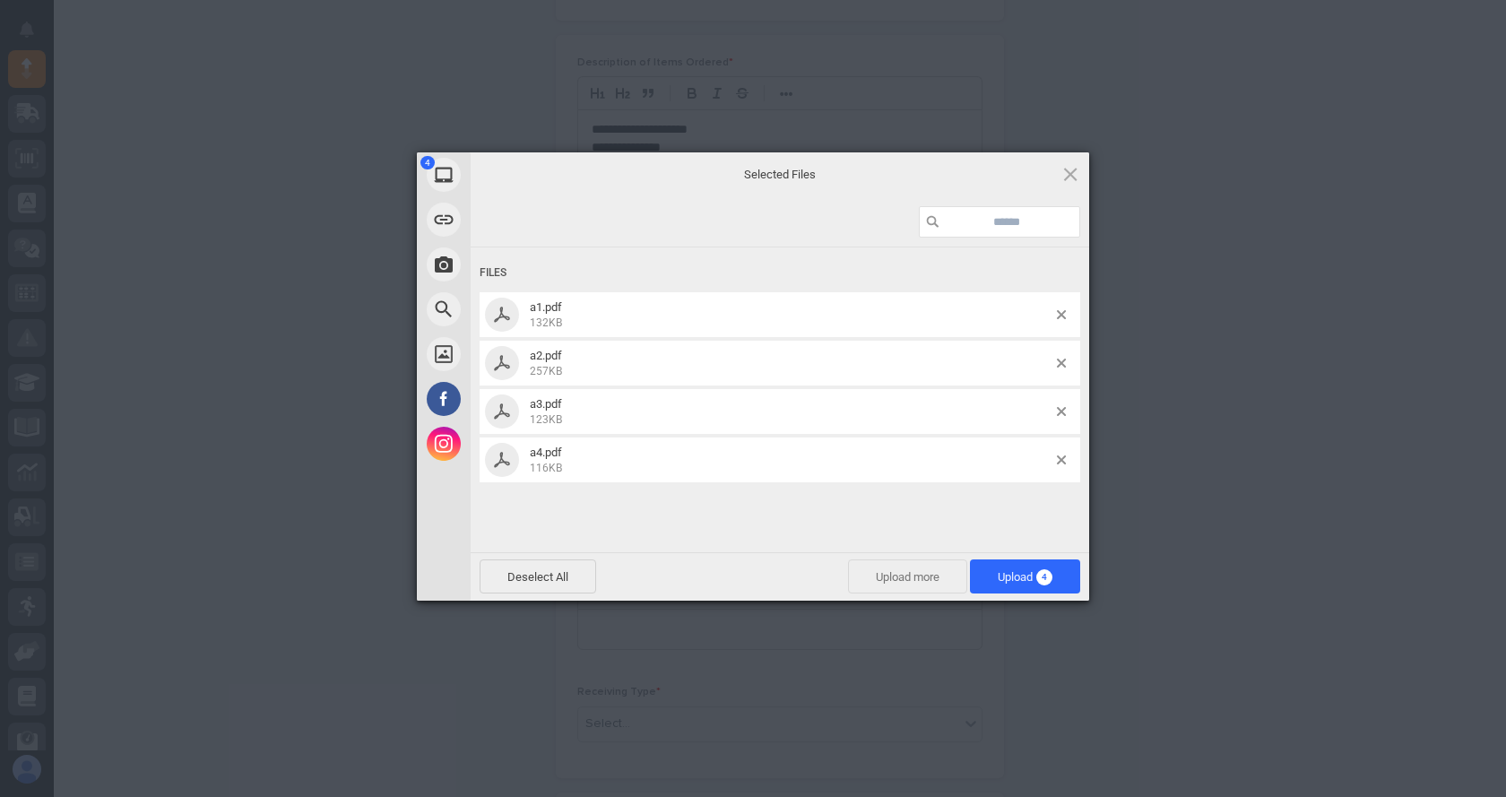
click at [906, 570] on span "Upload more" at bounding box center [907, 576] width 119 height 34
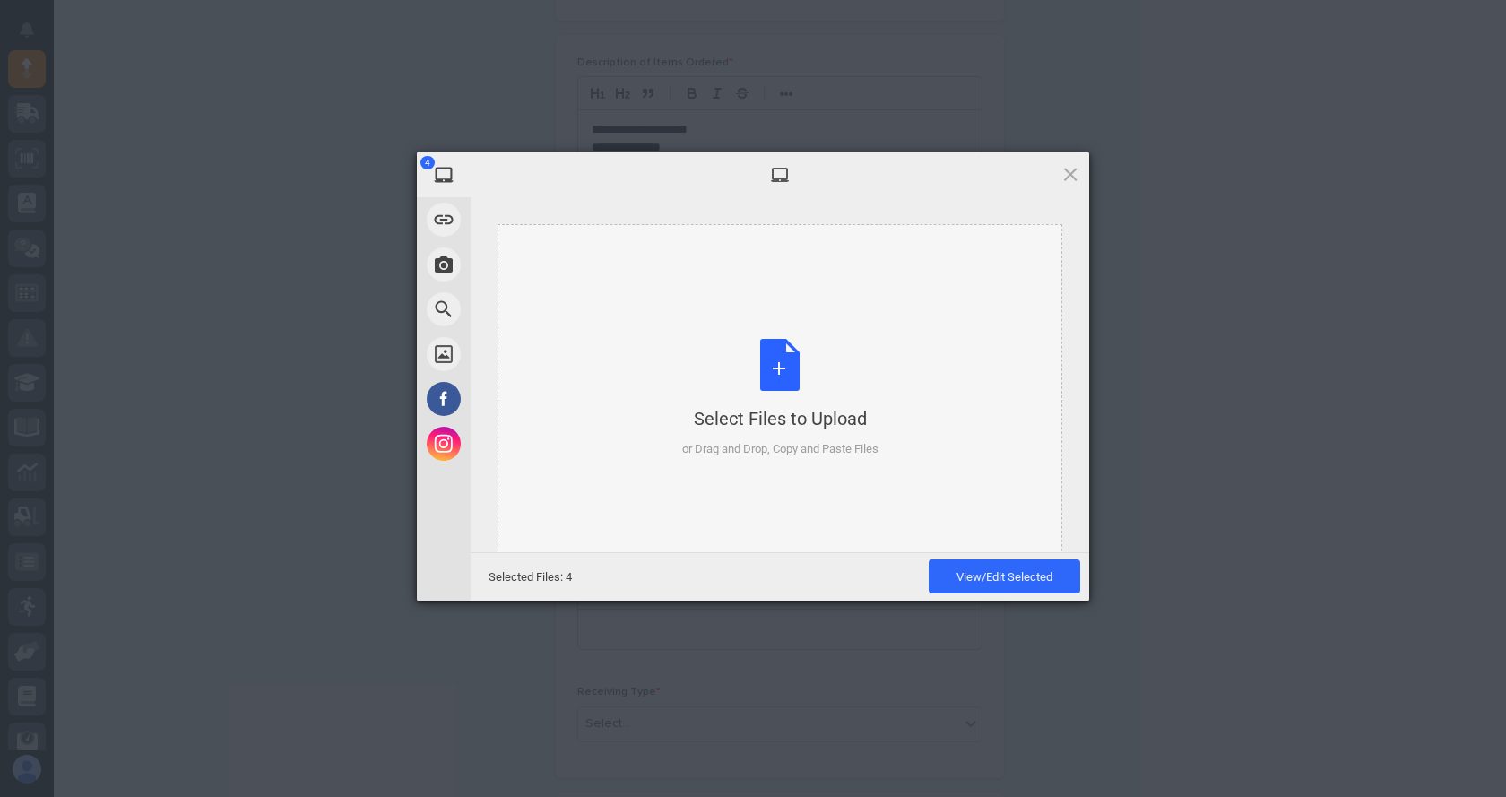
click at [776, 358] on div "Select Files to Upload or Drag and Drop, Copy and Paste Files" at bounding box center [780, 398] width 196 height 119
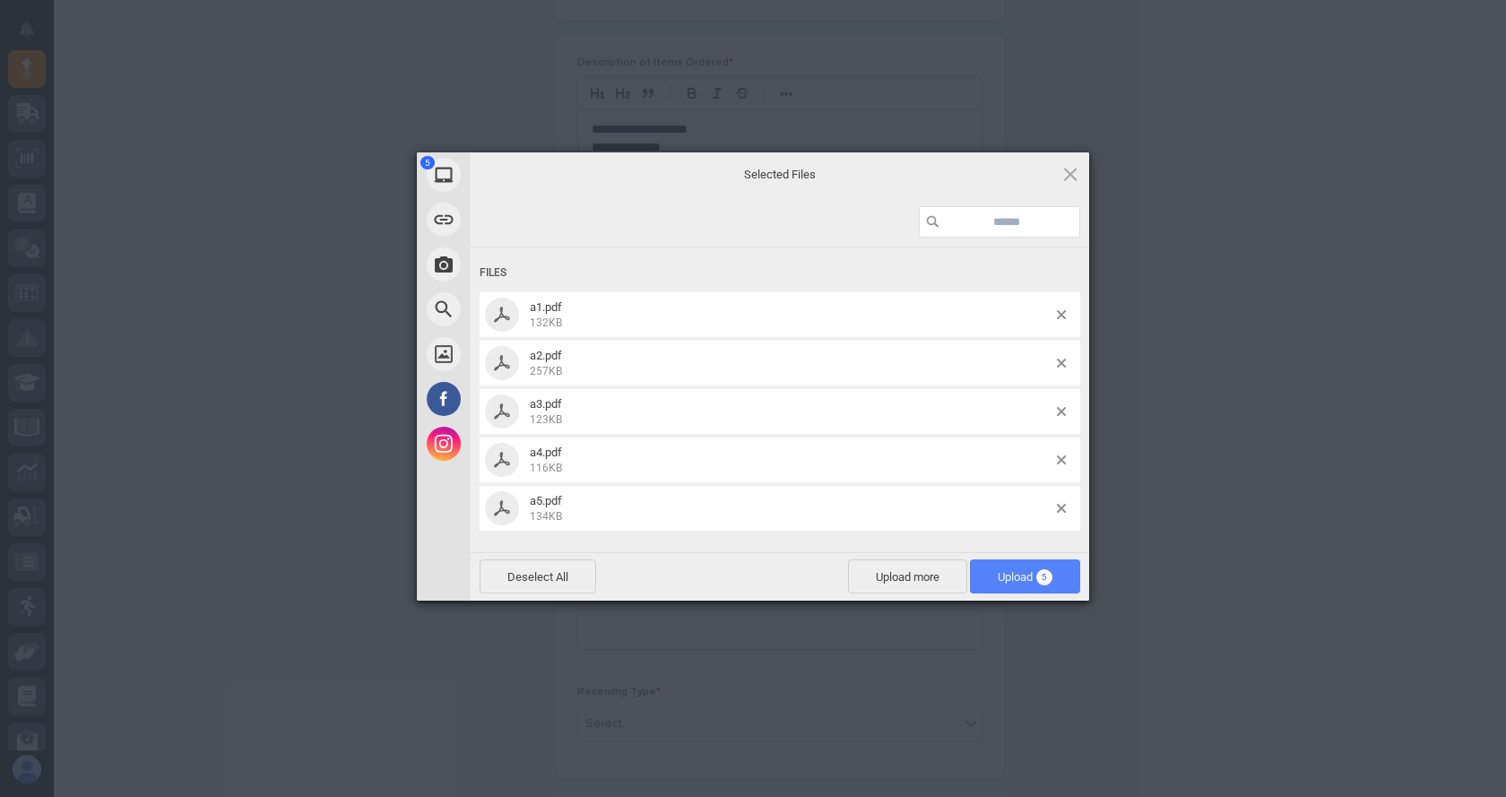
click at [1022, 574] on span "Upload 5" at bounding box center [1024, 576] width 55 height 13
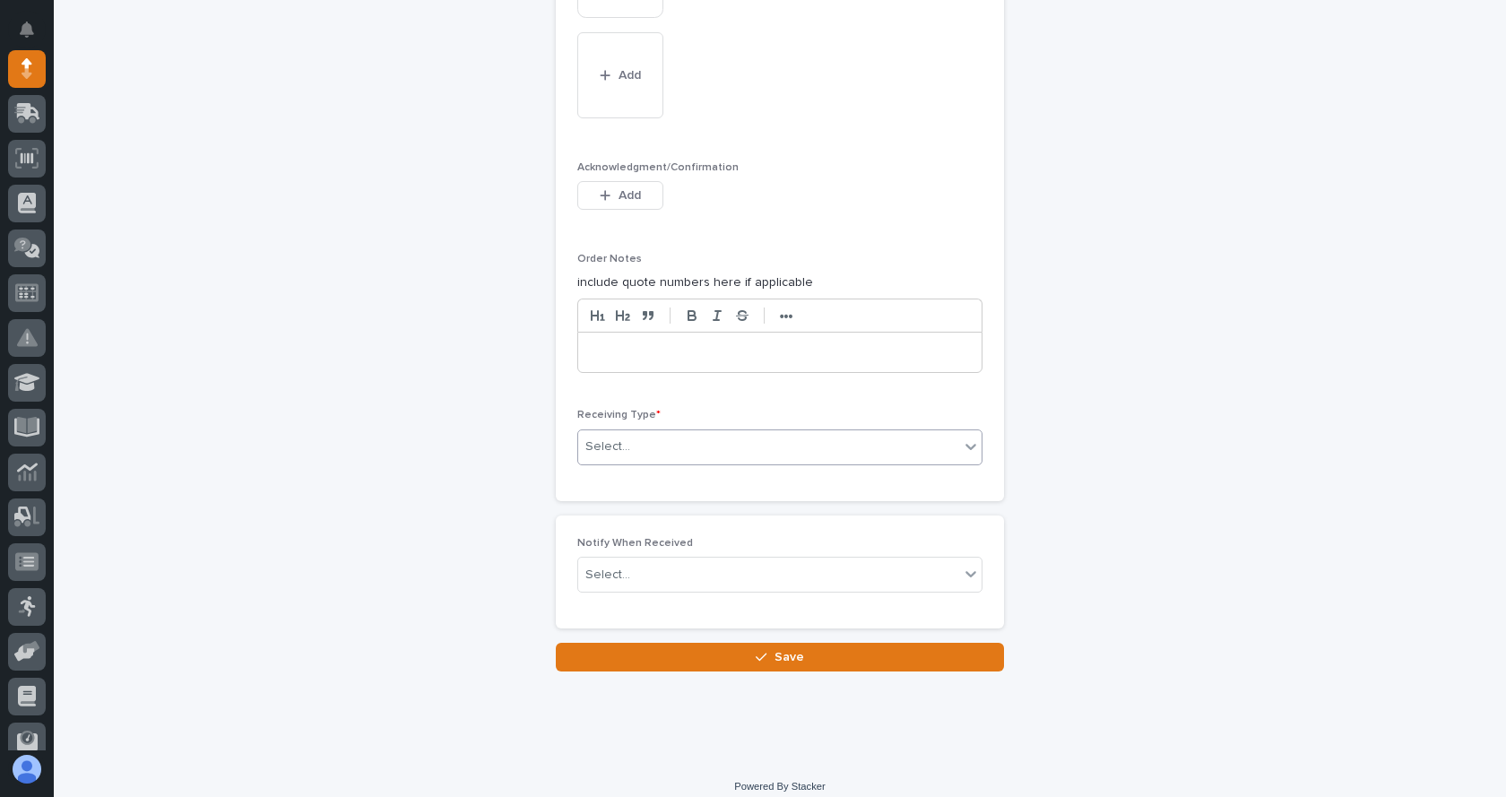
scroll to position [1760, 0]
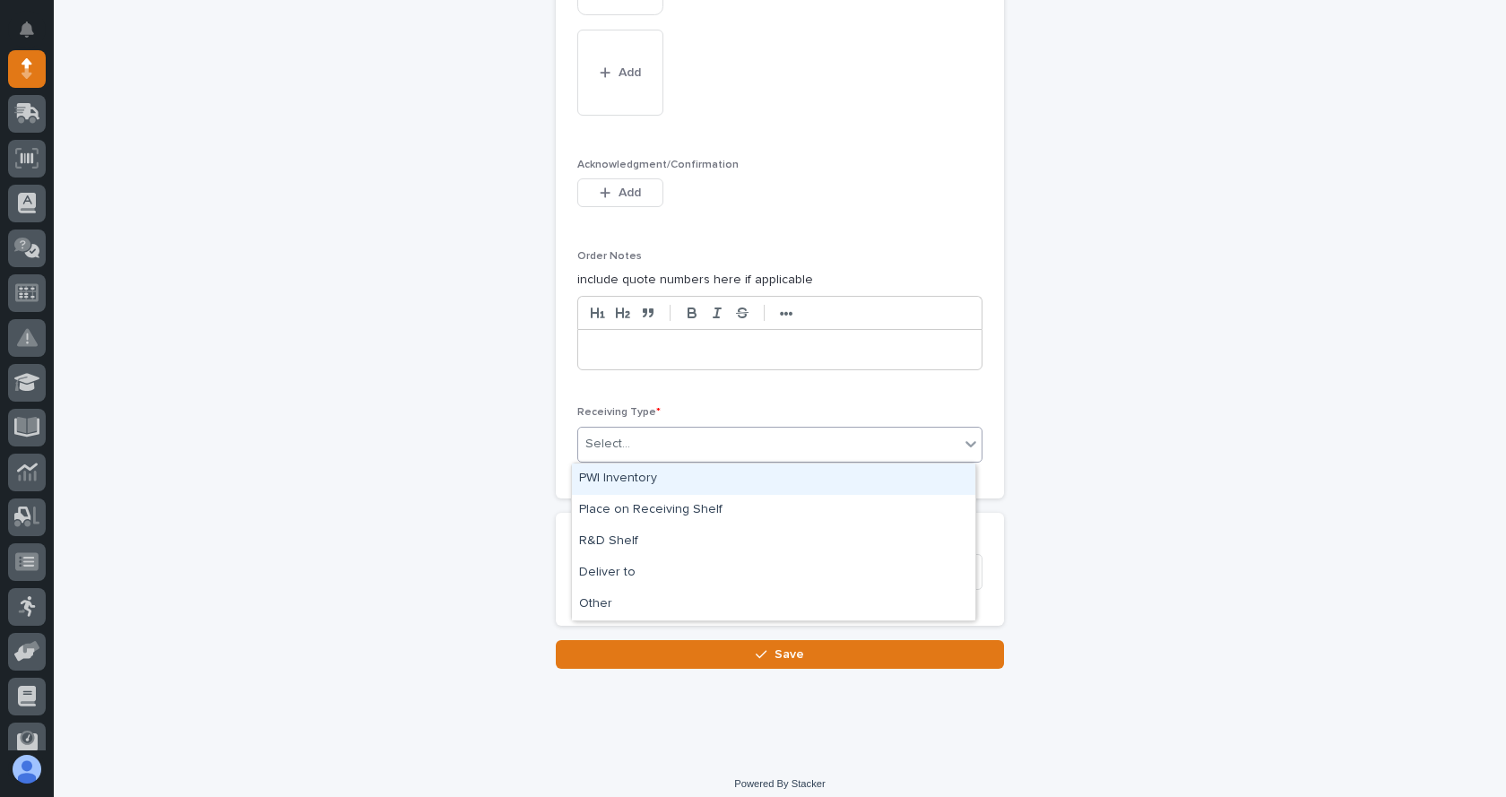
click at [712, 451] on div "Select..." at bounding box center [768, 444] width 381 height 30
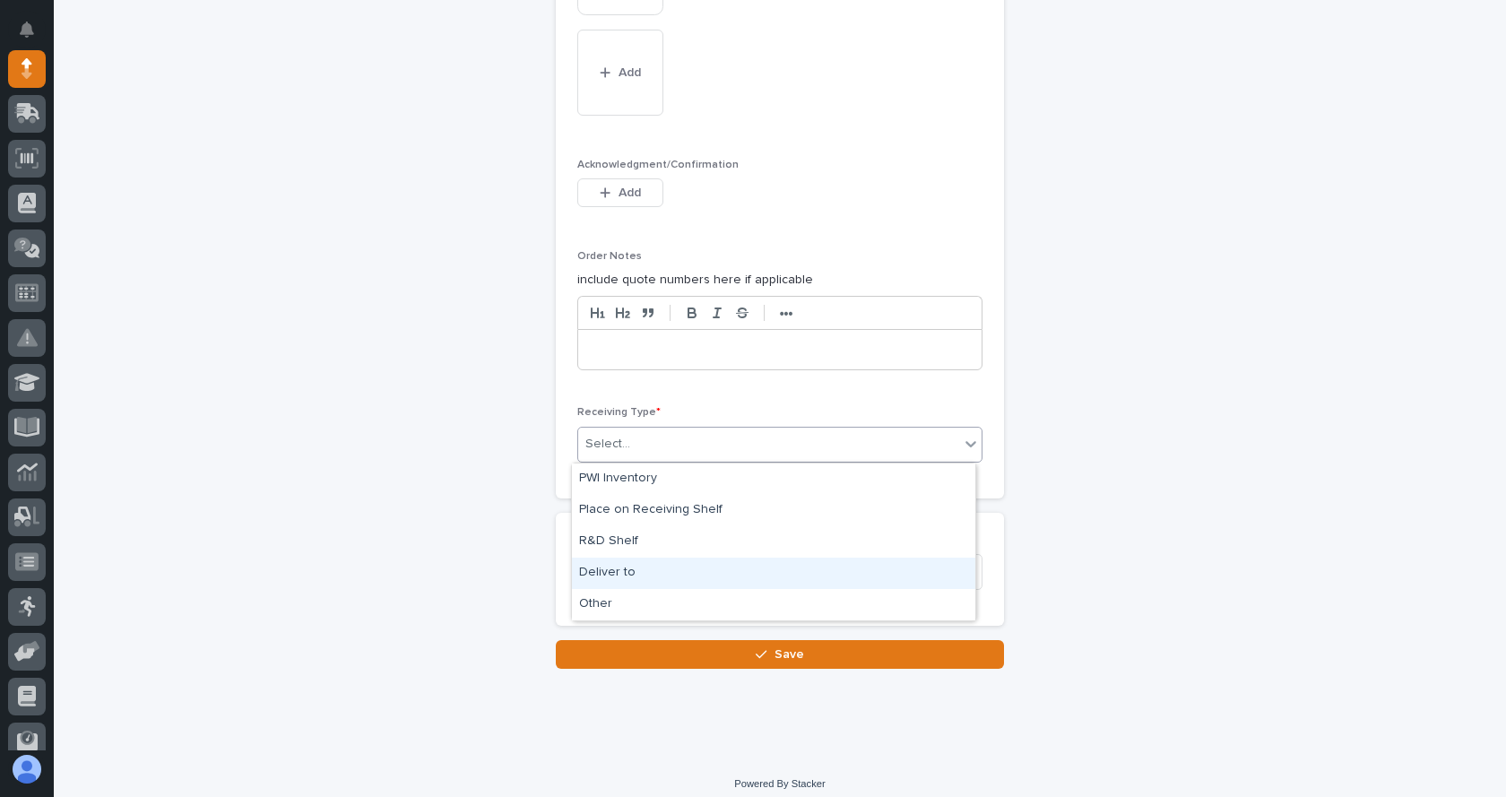
click at [625, 572] on div "Deliver to" at bounding box center [773, 572] width 403 height 31
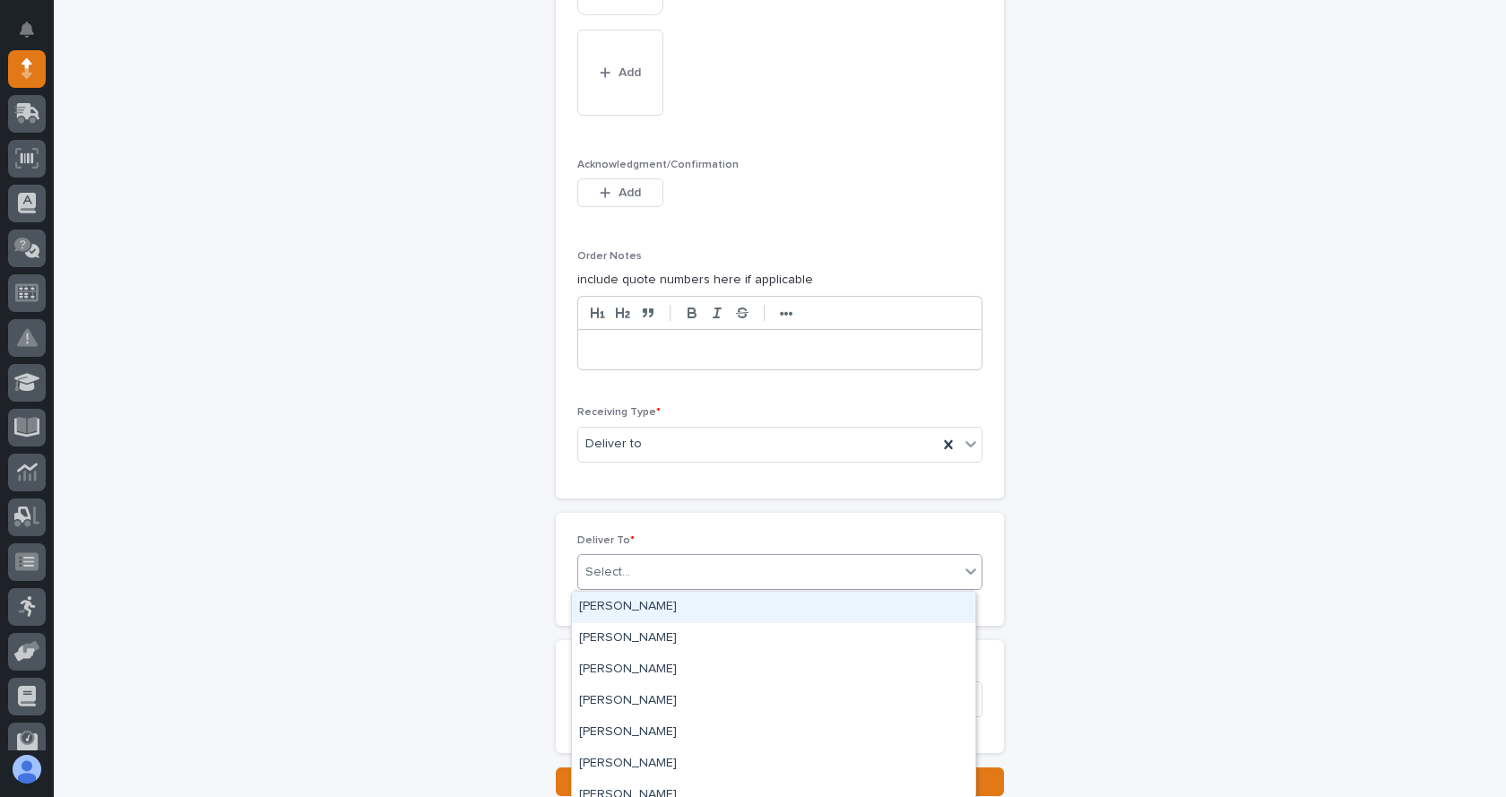
click at [682, 561] on div "Select..." at bounding box center [768, 572] width 381 height 30
type input "****"
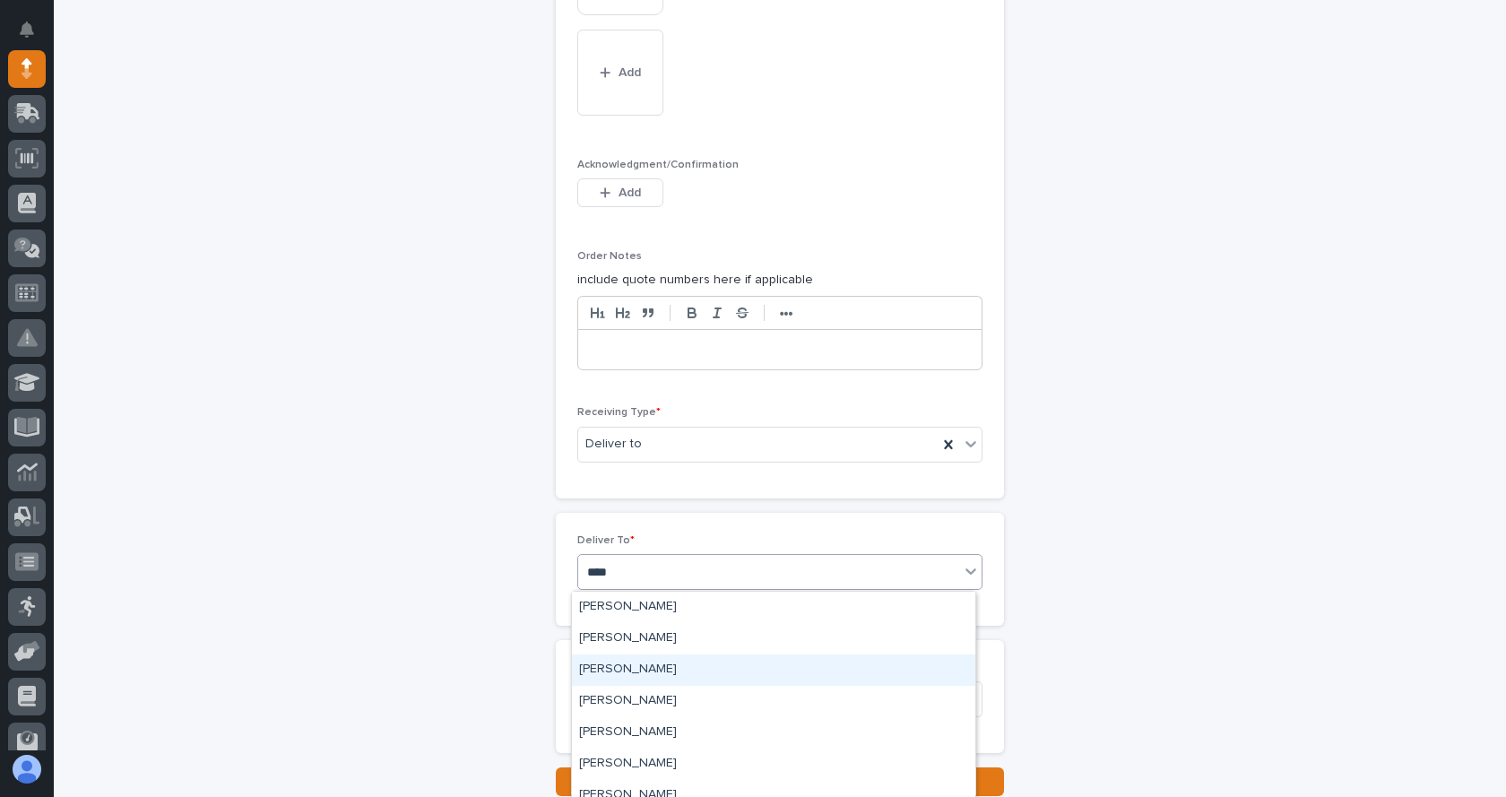
click at [639, 667] on div "[PERSON_NAME]" at bounding box center [773, 669] width 403 height 31
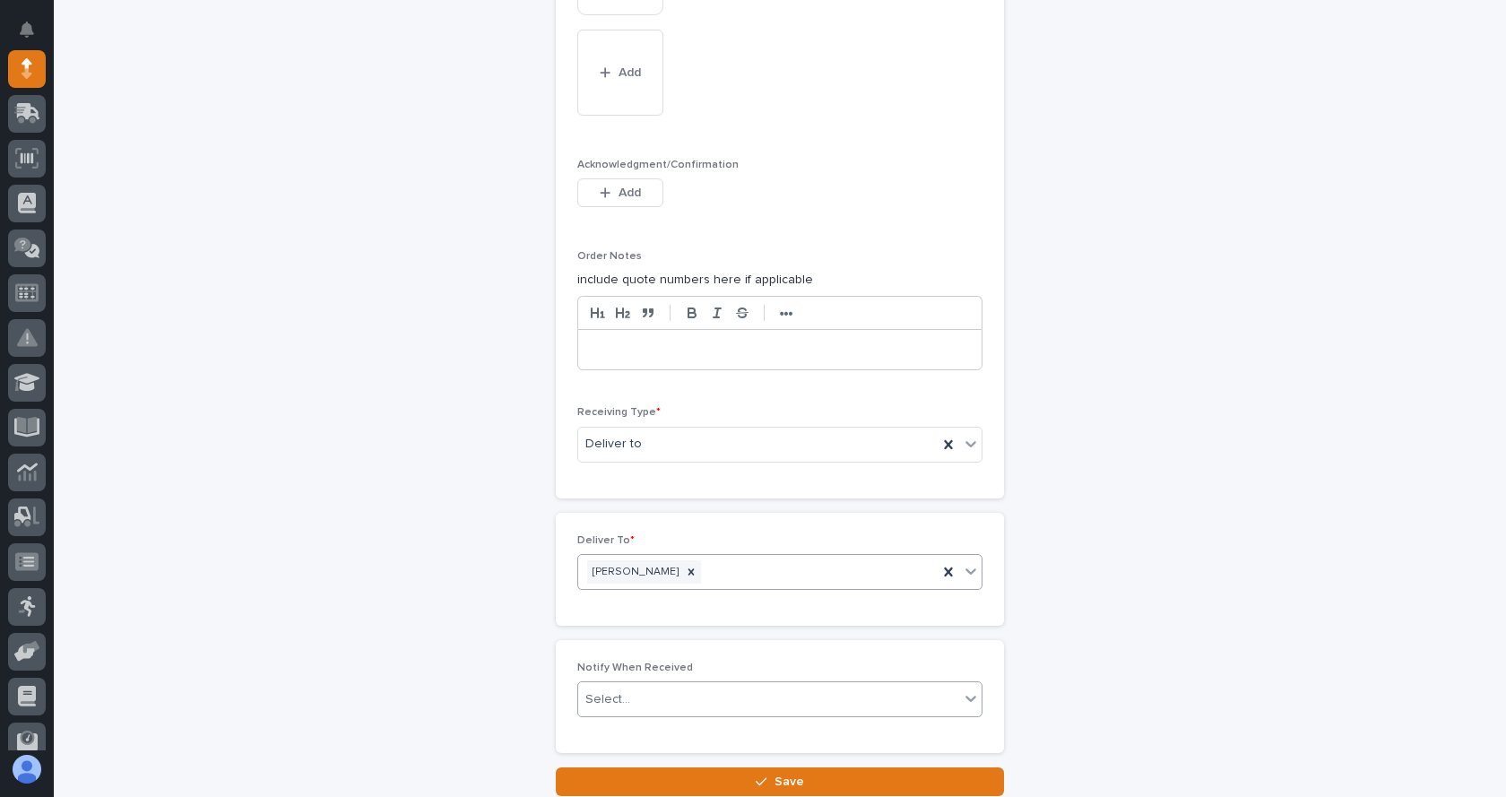
click at [642, 695] on div "Select..." at bounding box center [768, 700] width 381 height 30
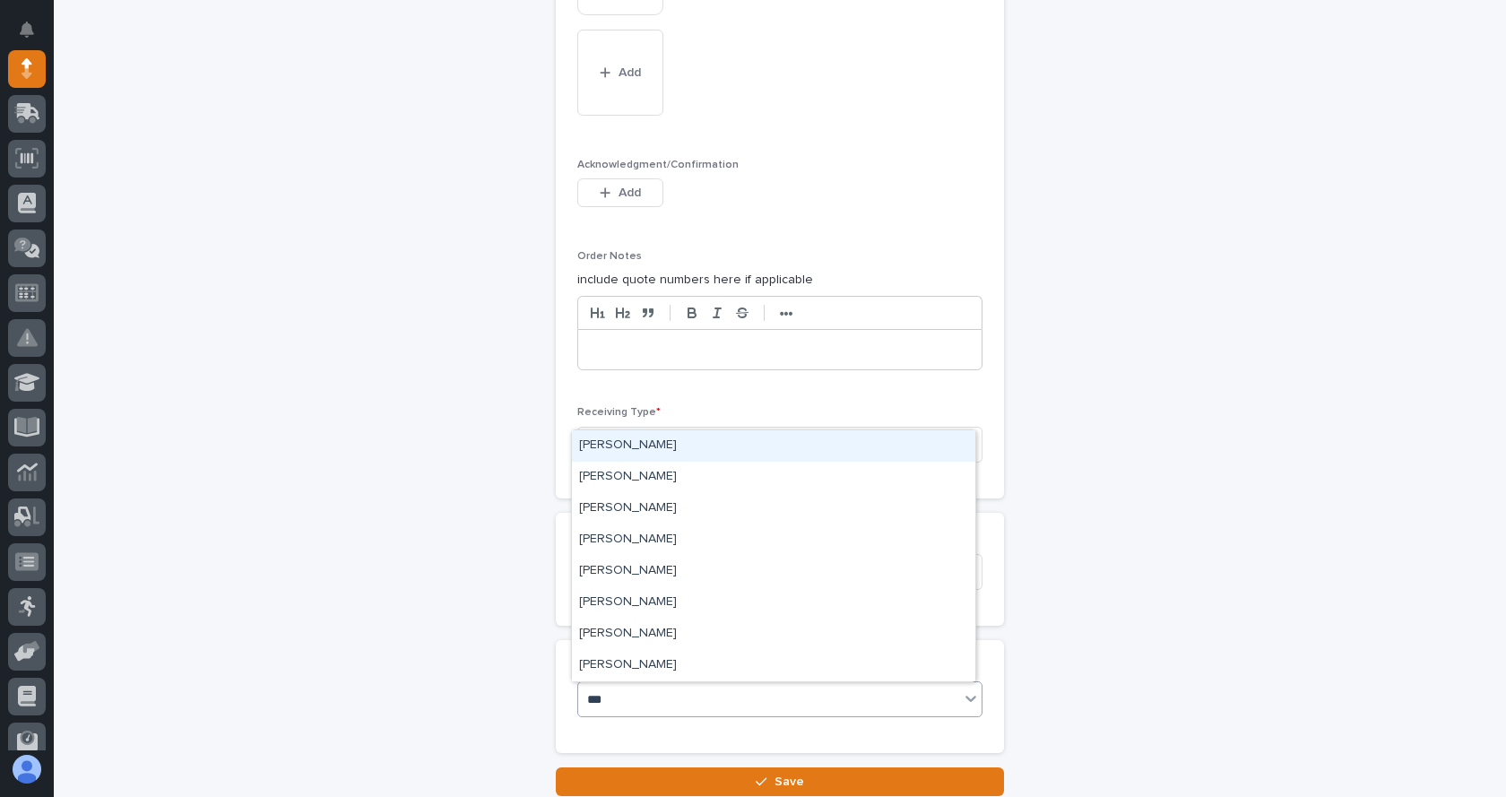
type input "****"
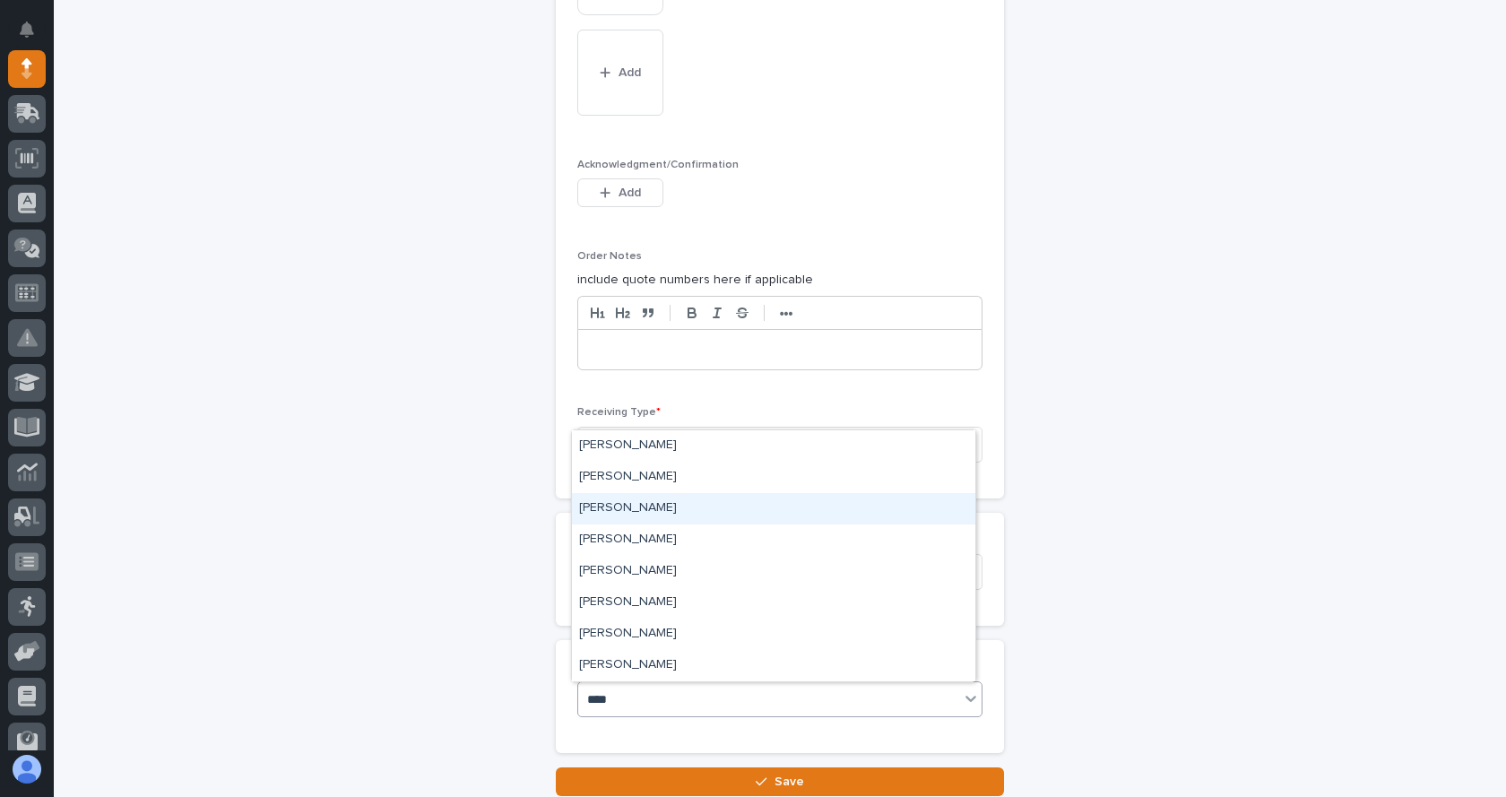
click at [636, 515] on div "[PERSON_NAME]" at bounding box center [773, 508] width 403 height 31
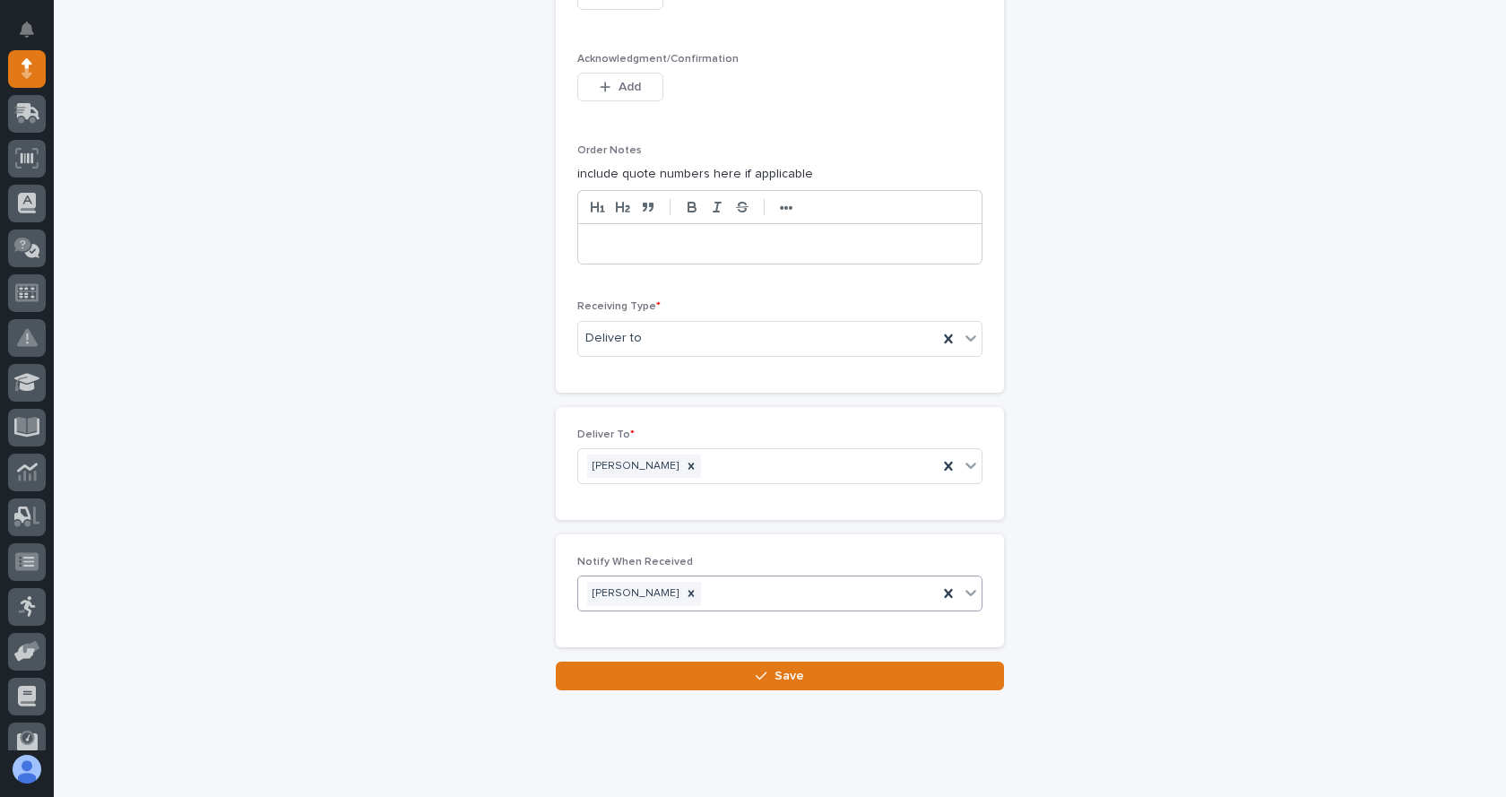
scroll to position [1901, 0]
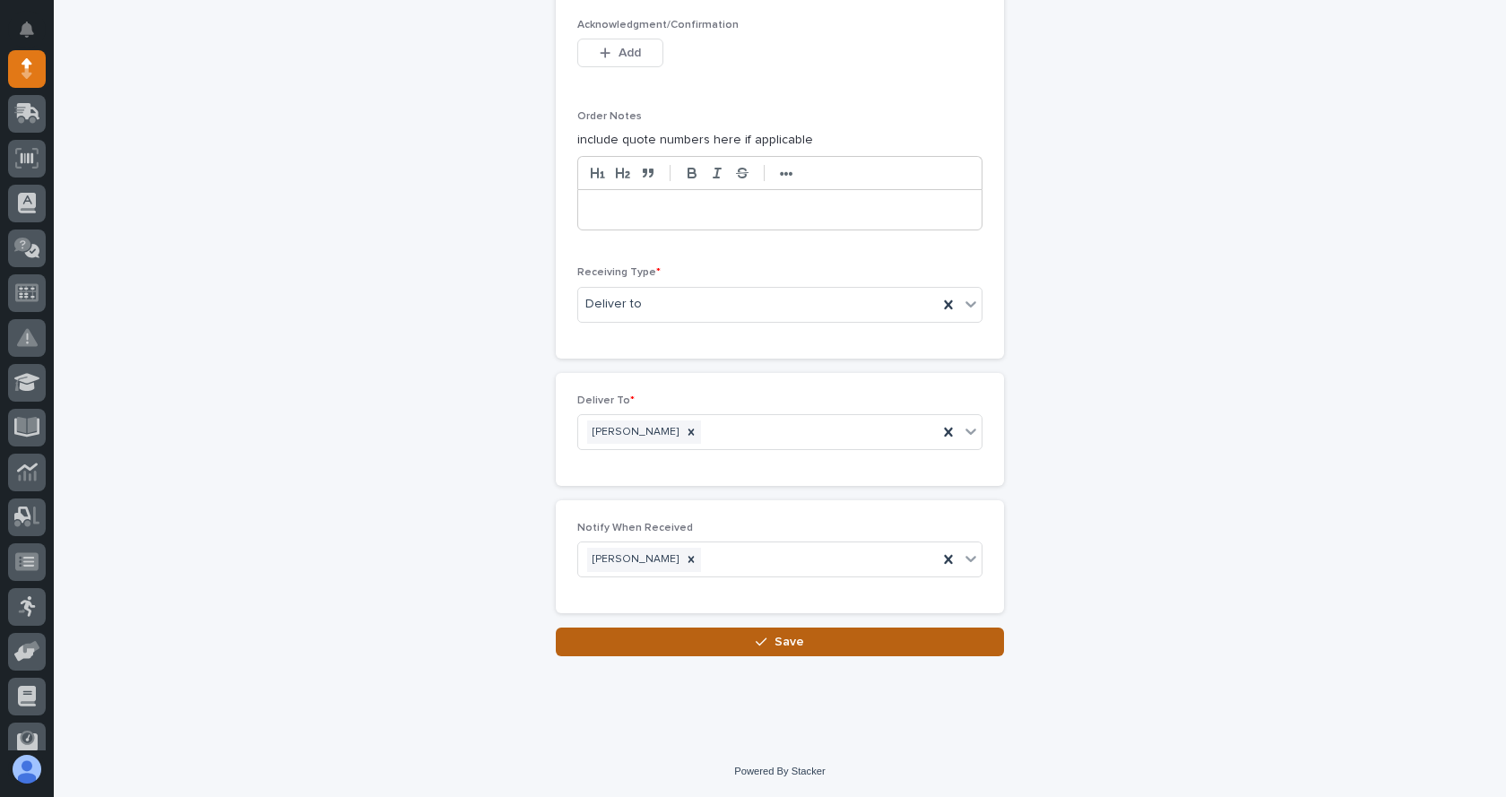
click at [790, 639] on span "Save" at bounding box center [789, 642] width 30 height 16
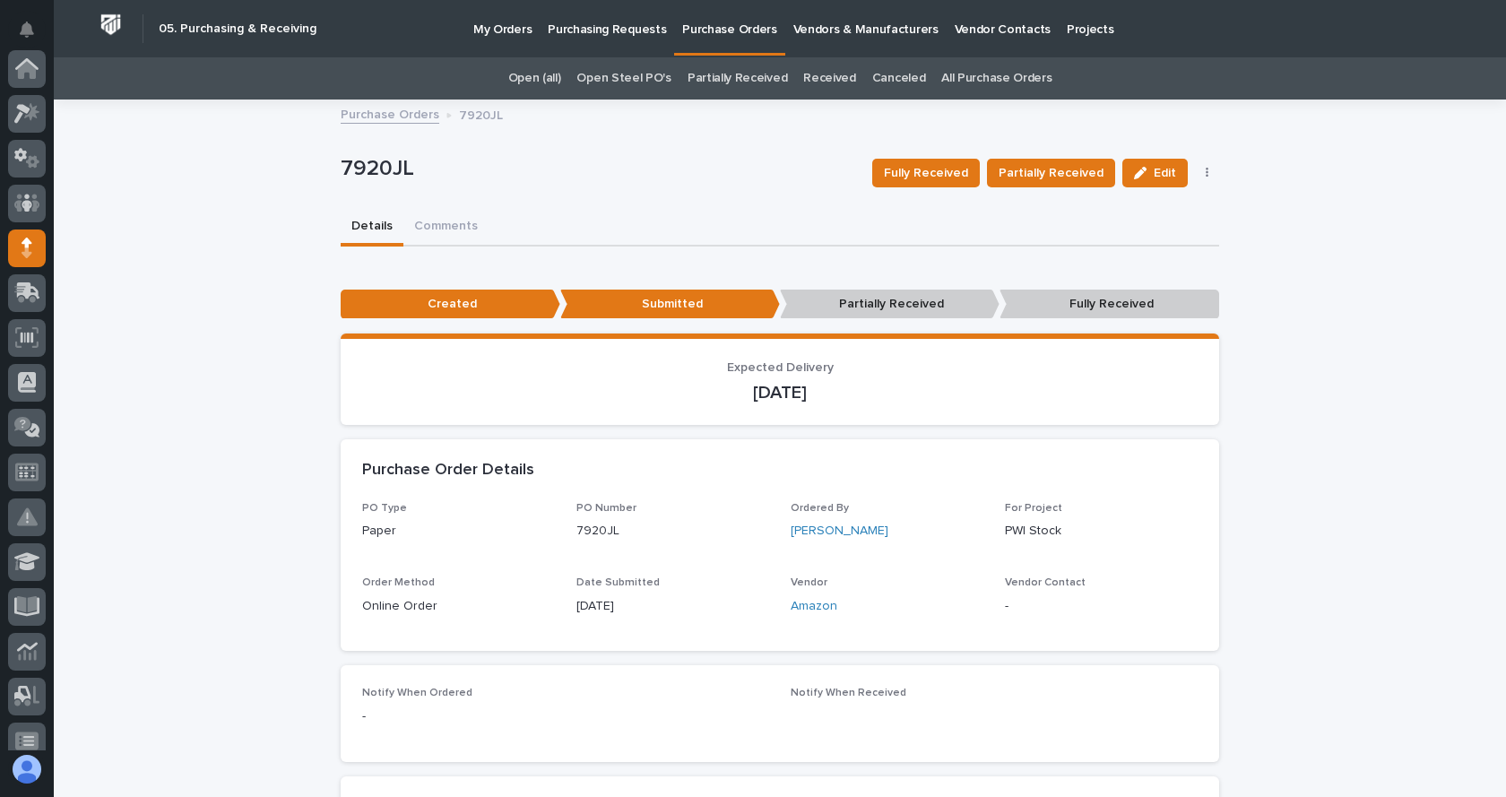
scroll to position [179, 0]
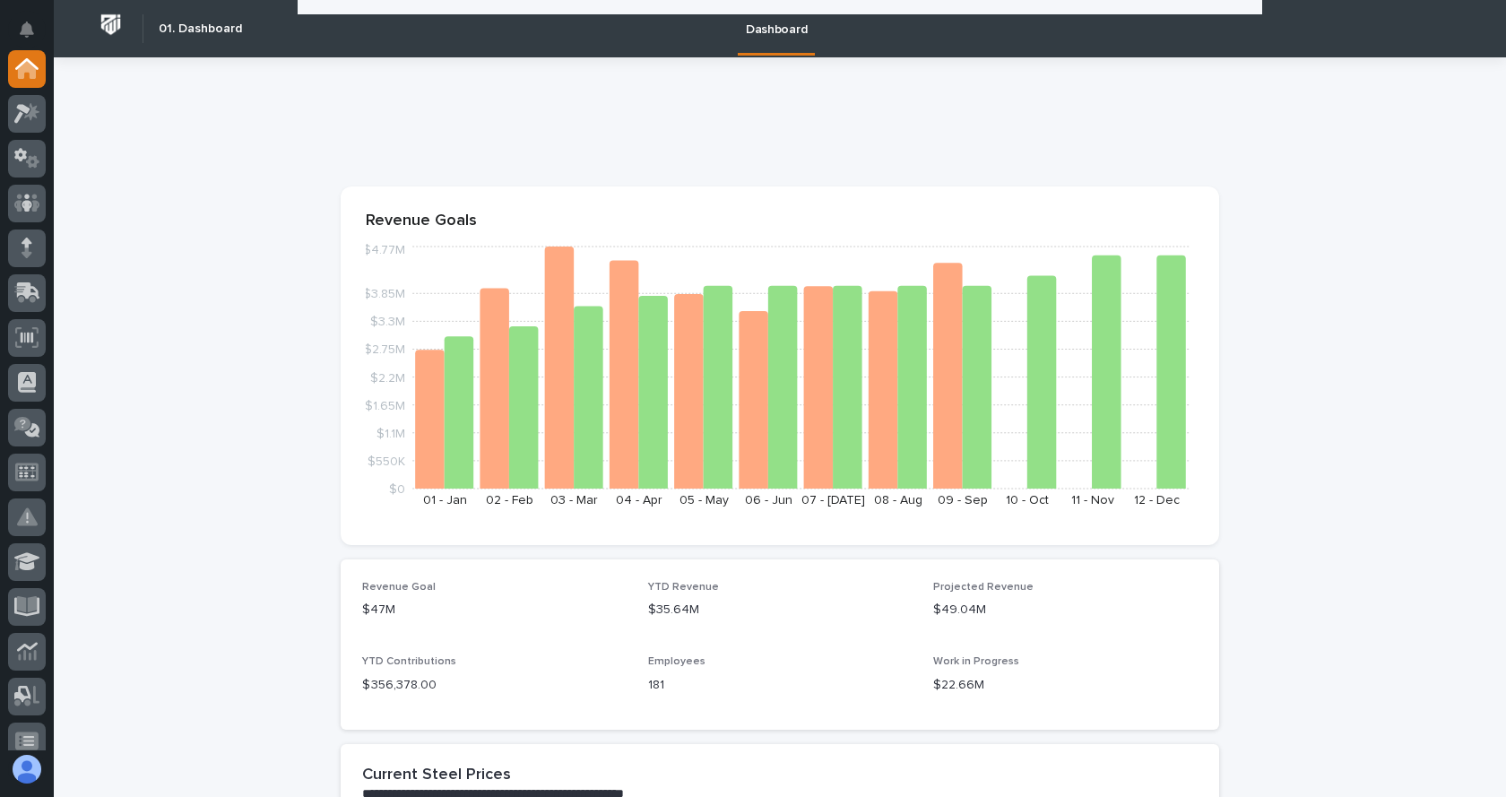
scroll to position [1792, 0]
